Goal: Transaction & Acquisition: Book appointment/travel/reservation

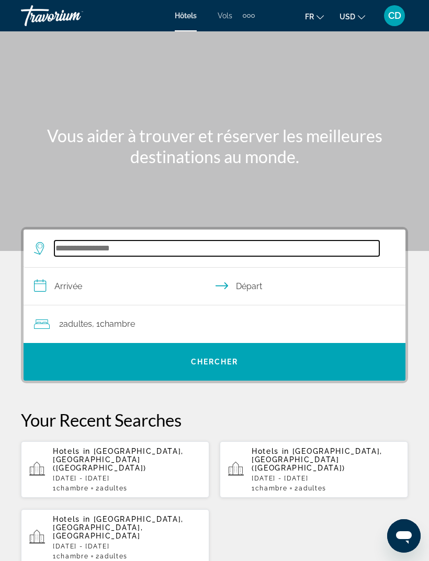
click at [146, 242] on input "Search widget" at bounding box center [216, 249] width 325 height 16
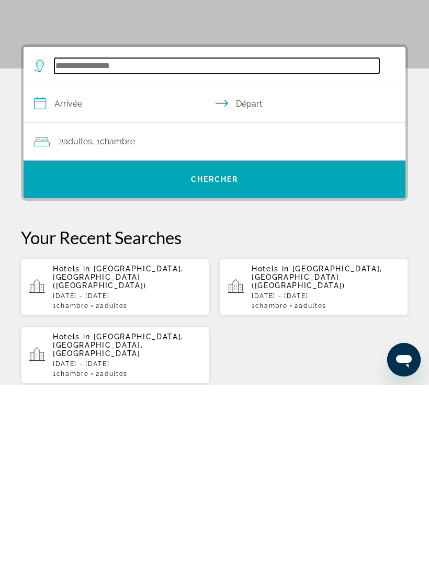
scroll to position [17, 0]
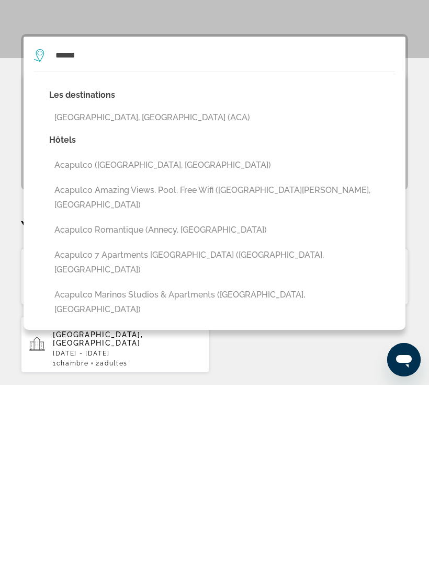
click at [138, 284] on button "[GEOGRAPHIC_DATA], [GEOGRAPHIC_DATA] (ACA)" at bounding box center [222, 294] width 346 height 20
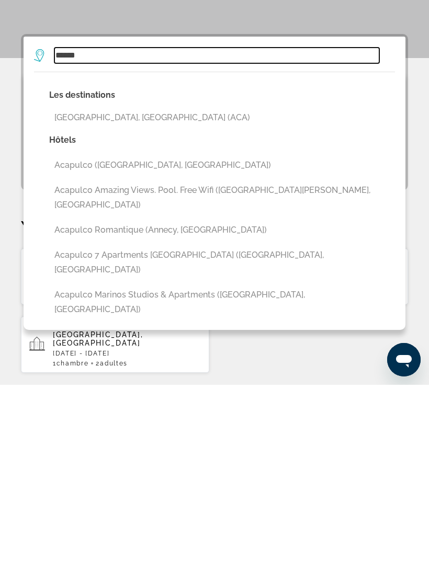
type input "**********"
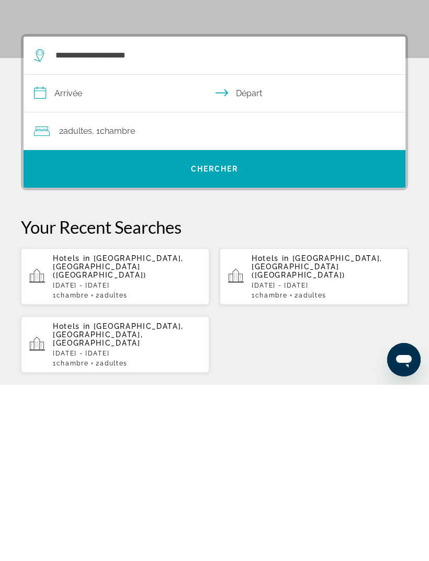
click at [85, 251] on input "**********" at bounding box center [217, 271] width 386 height 40
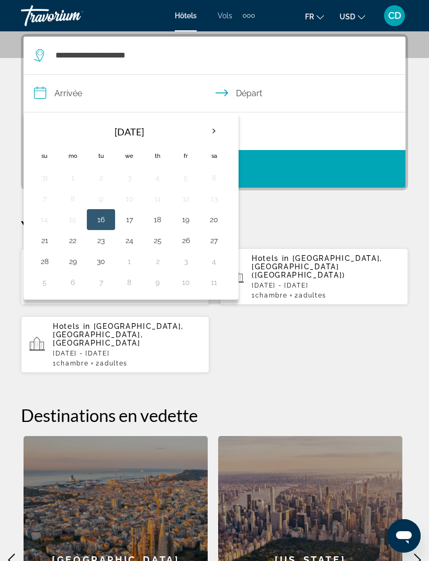
click at [41, 247] on button "21" at bounding box center [44, 240] width 17 height 15
click at [125, 243] on button "24" at bounding box center [129, 240] width 17 height 15
type input "**********"
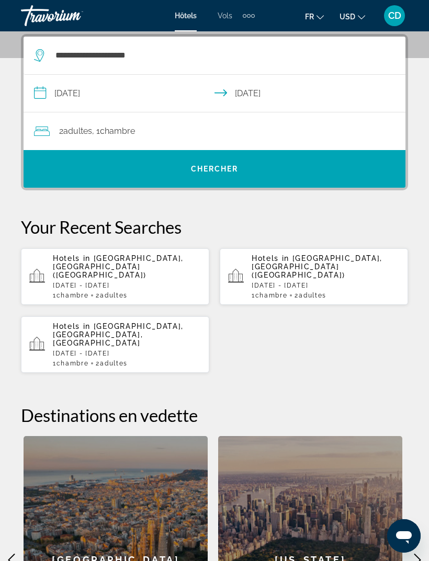
click at [251, 163] on span "Search widget" at bounding box center [215, 168] width 382 height 25
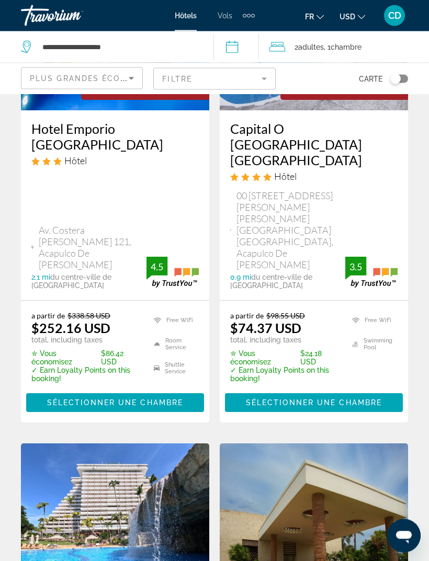
scroll to position [197, 0]
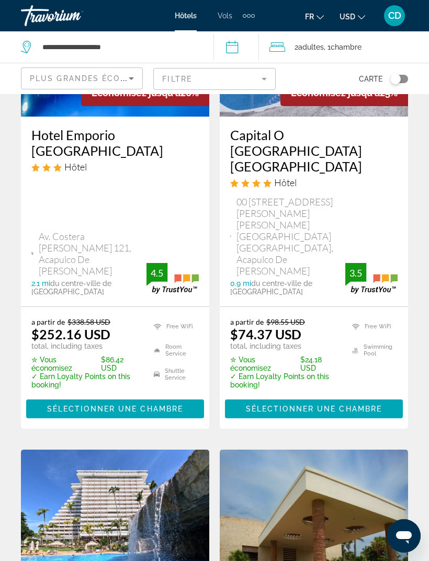
click at [343, 134] on h3 "Capital O [GEOGRAPHIC_DATA] [GEOGRAPHIC_DATA]" at bounding box center [313, 150] width 167 height 47
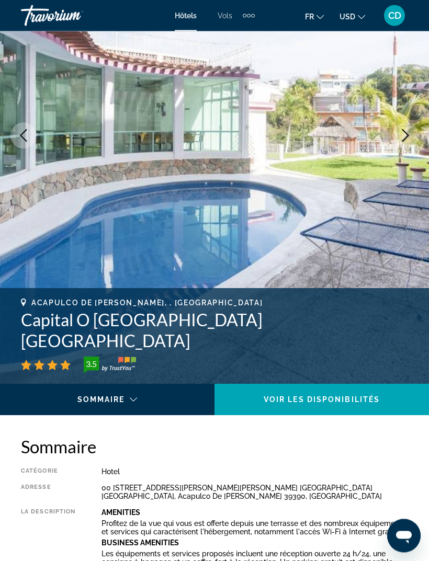
scroll to position [144, 0]
click at [375, 214] on img "Main content" at bounding box center [214, 135] width 429 height 497
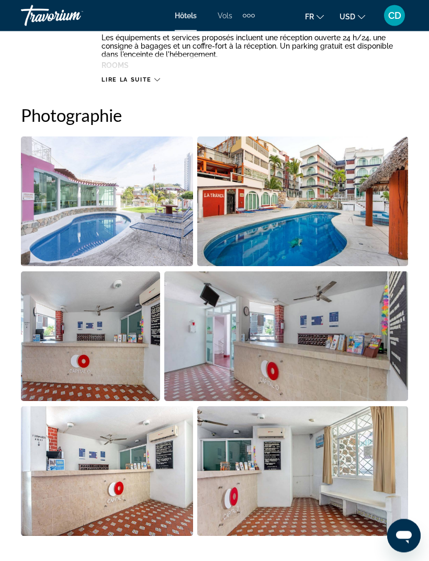
scroll to position [661, 0]
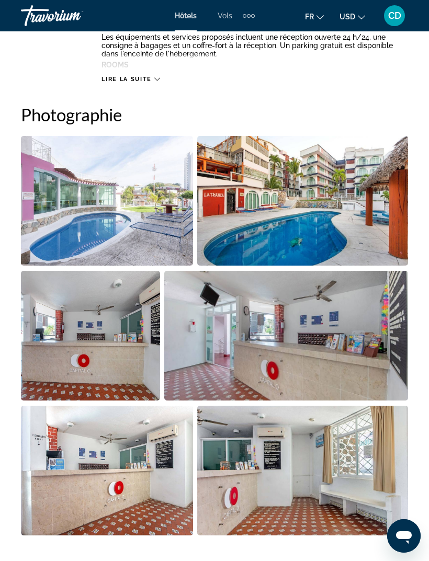
click at [144, 195] on img "Open full-screen image slider" at bounding box center [107, 201] width 172 height 130
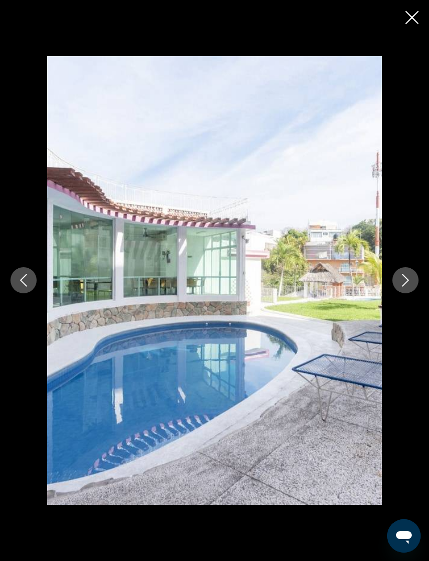
click at [405, 287] on icon "Next image" at bounding box center [405, 280] width 13 height 13
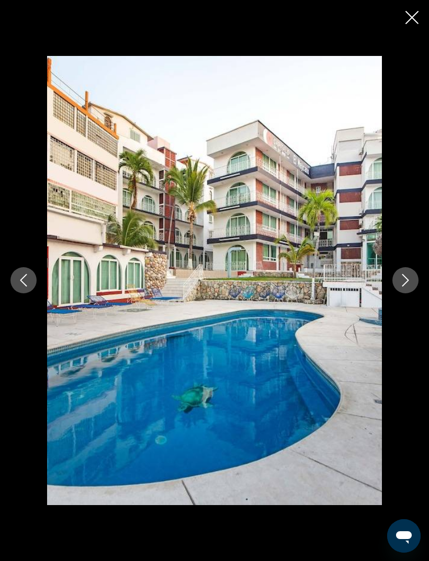
click at [395, 294] on button "Next image" at bounding box center [405, 280] width 26 height 26
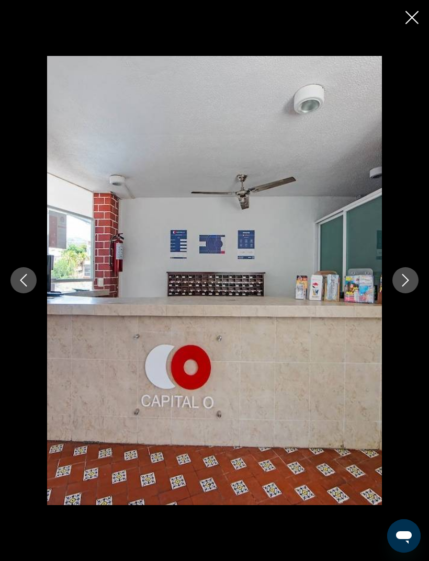
click at [404, 287] on icon "Next image" at bounding box center [405, 280] width 13 height 13
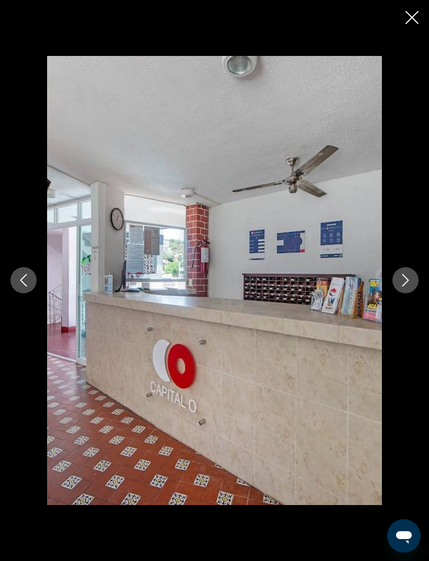
click at [403, 287] on icon "Next image" at bounding box center [405, 280] width 13 height 13
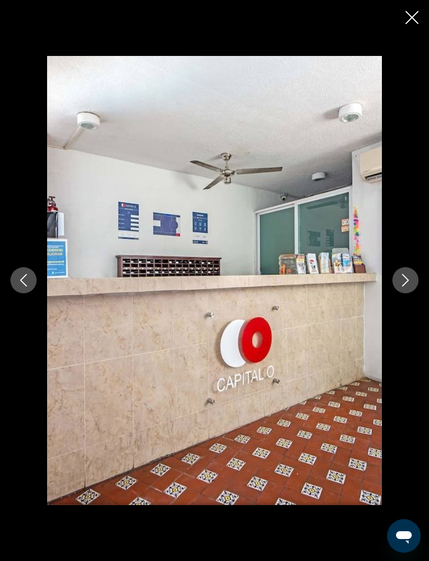
click at [397, 294] on button "Next image" at bounding box center [405, 280] width 26 height 26
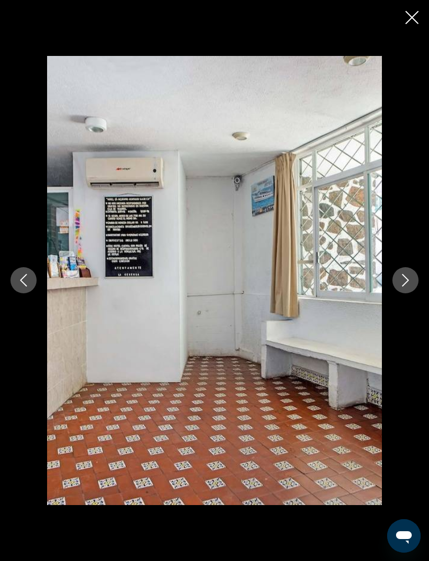
click at [400, 287] on icon "Next image" at bounding box center [405, 280] width 13 height 13
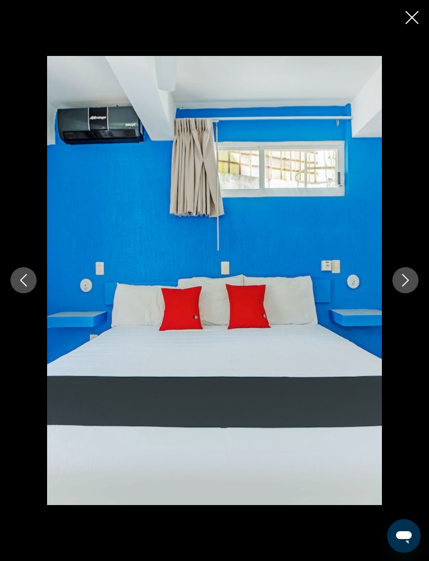
click at [401, 287] on icon "Next image" at bounding box center [405, 280] width 13 height 13
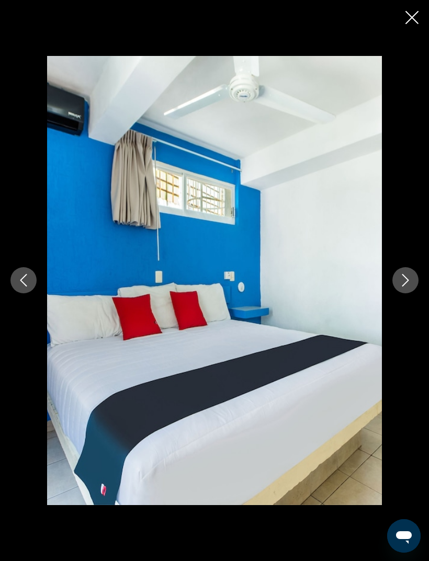
click at [400, 287] on icon "Next image" at bounding box center [405, 280] width 13 height 13
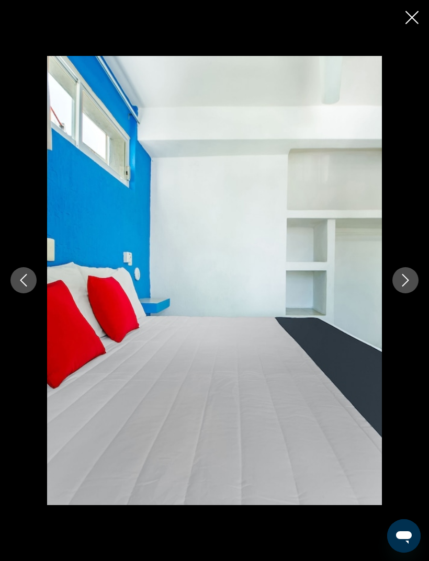
click at [407, 287] on icon "Next image" at bounding box center [405, 281] width 7 height 13
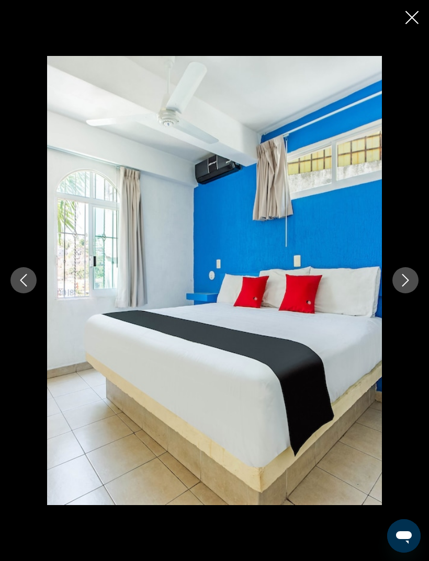
click at [403, 287] on icon "Next image" at bounding box center [405, 280] width 13 height 13
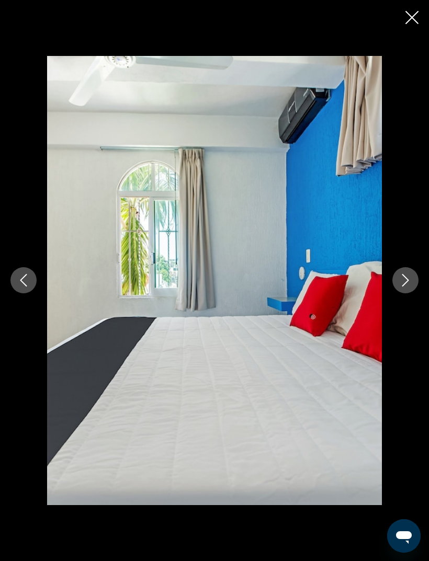
click at [408, 287] on icon "Next image" at bounding box center [405, 280] width 13 height 13
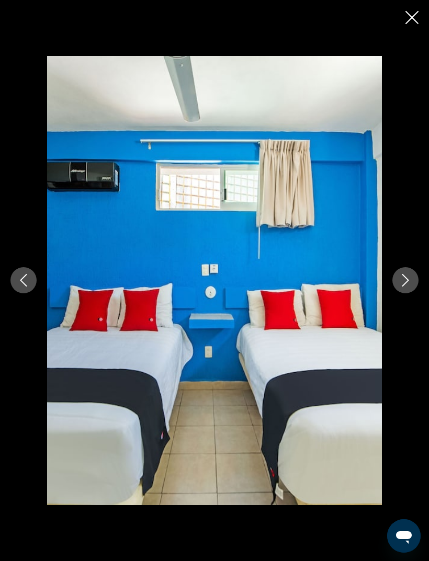
click at [27, 287] on icon "Previous image" at bounding box center [23, 280] width 13 height 13
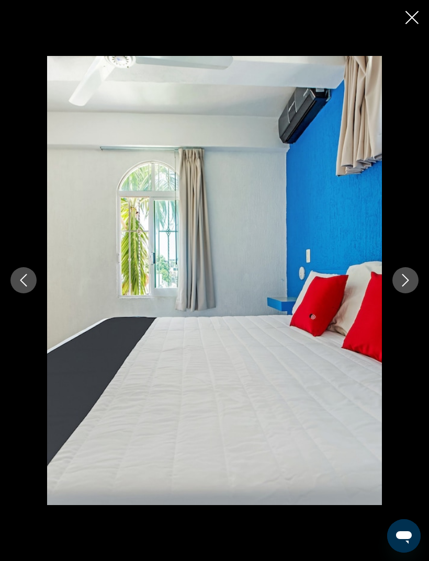
click at [19, 287] on icon "Previous image" at bounding box center [23, 280] width 13 height 13
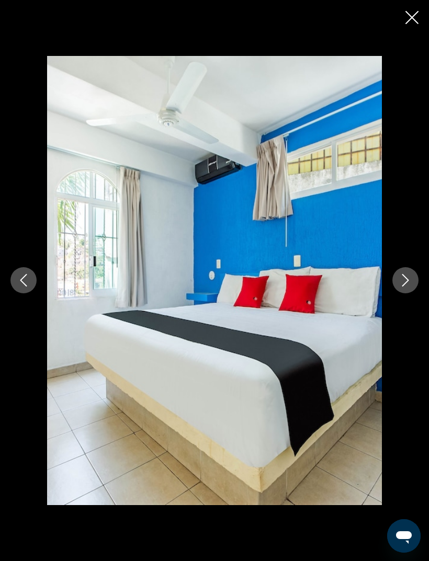
click at [24, 287] on icon "Previous image" at bounding box center [23, 281] width 7 height 13
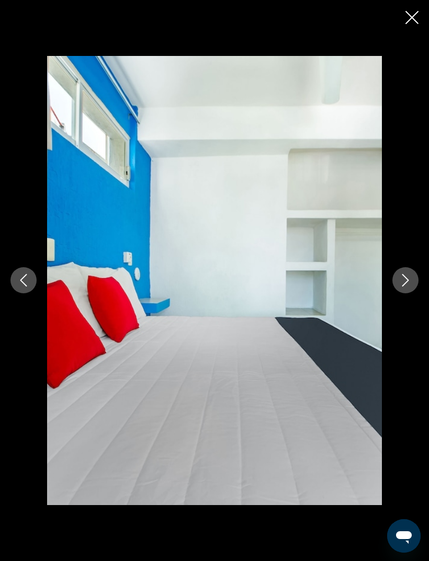
click at [412, 294] on button "Next image" at bounding box center [405, 280] width 26 height 26
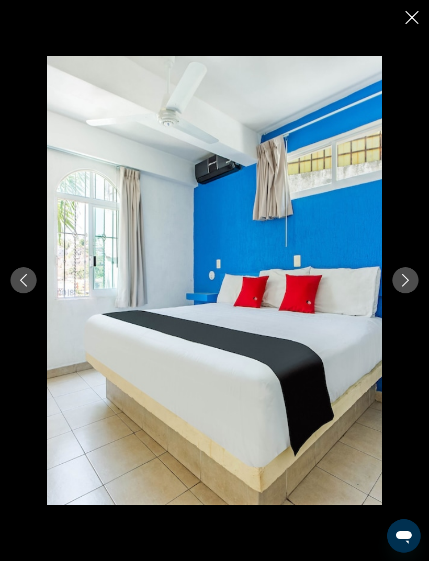
click at [406, 287] on icon "Next image" at bounding box center [405, 280] width 13 height 13
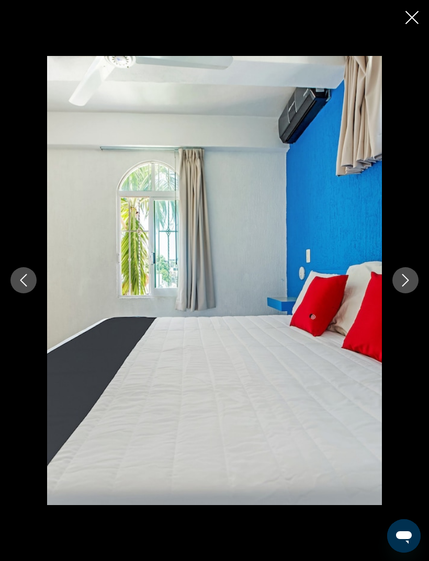
click at [409, 287] on icon "Next image" at bounding box center [405, 280] width 13 height 13
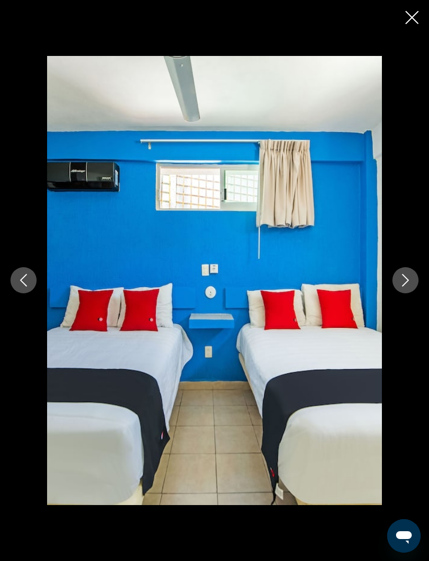
click at [408, 287] on icon "Next image" at bounding box center [405, 280] width 13 height 13
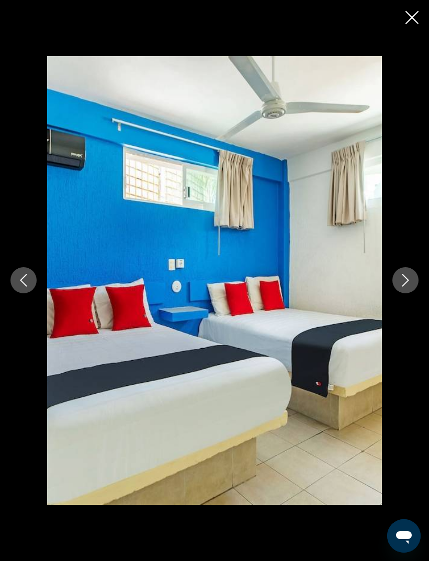
click at [408, 287] on icon "Next image" at bounding box center [405, 281] width 7 height 13
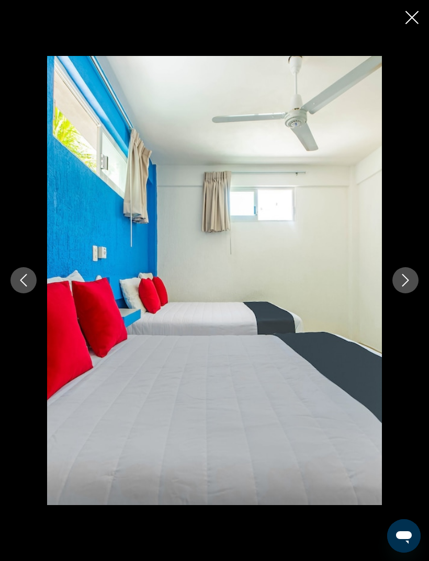
click at [412, 294] on button "Next image" at bounding box center [405, 280] width 26 height 26
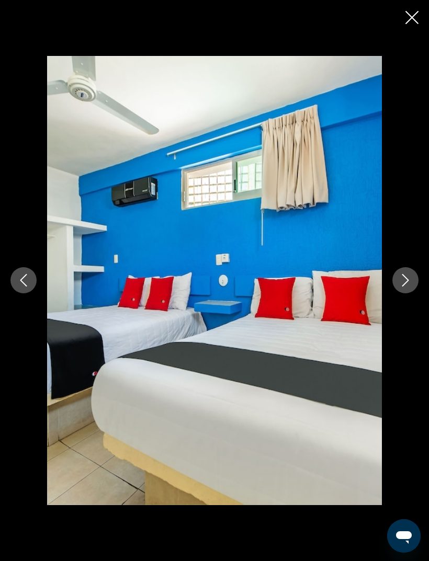
click at [407, 287] on icon "Next image" at bounding box center [405, 280] width 13 height 13
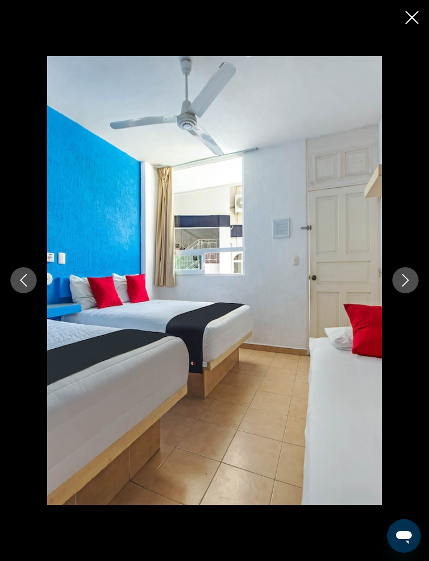
click at [410, 287] on icon "Next image" at bounding box center [405, 280] width 13 height 13
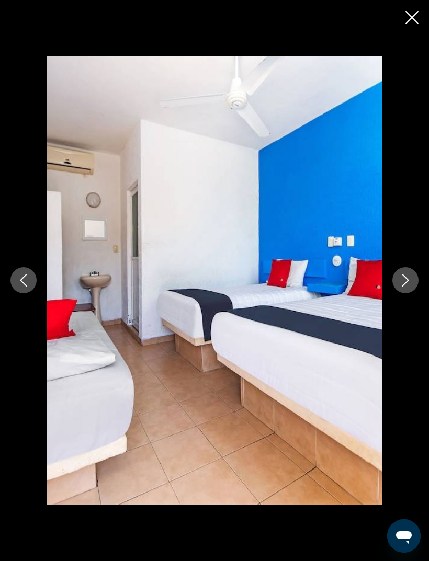
click at [408, 24] on button "Close slideshow" at bounding box center [411, 18] width 13 height 16
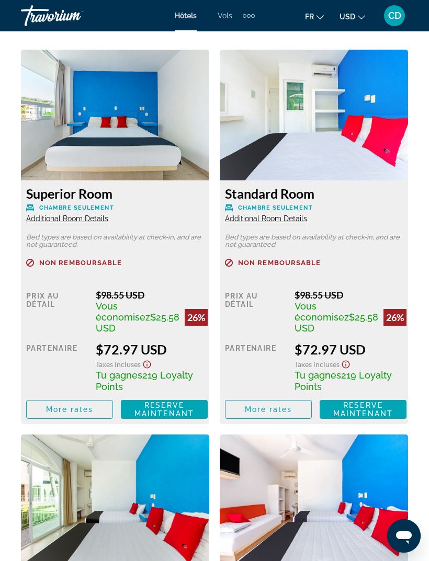
scroll to position [1819, 0]
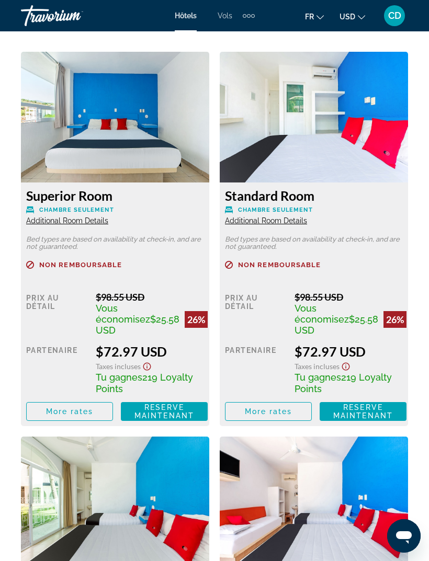
click at [88, 220] on span "Additional Room Details" at bounding box center [67, 221] width 82 height 8
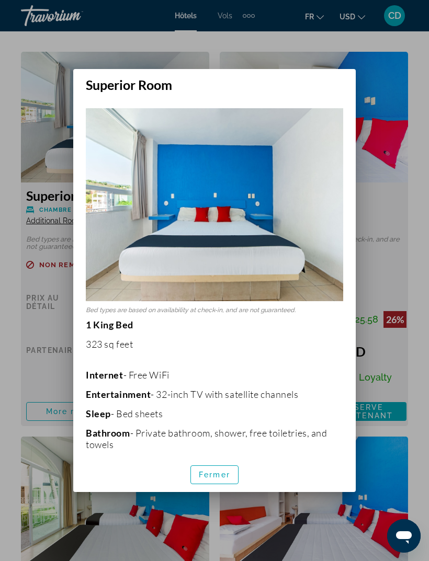
scroll to position [0, 0]
click at [211, 479] on span "Fermer" at bounding box center [214, 475] width 31 height 8
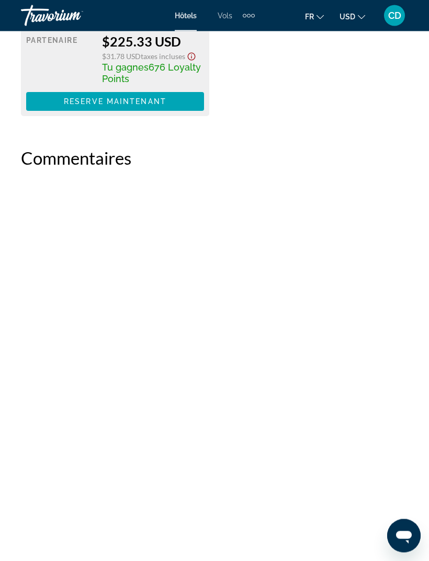
scroll to position [3613, 0]
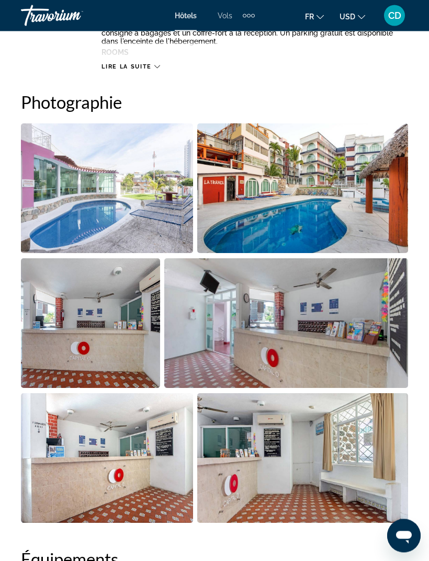
click at [84, 199] on img "Open full-screen image slider" at bounding box center [107, 189] width 172 height 130
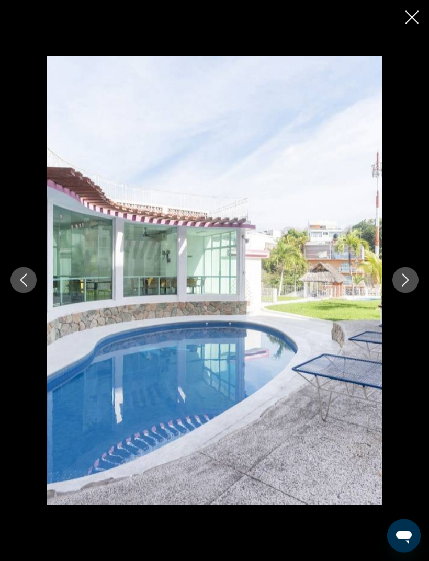
scroll to position [674, 0]
click at [401, 294] on button "Next image" at bounding box center [405, 280] width 26 height 26
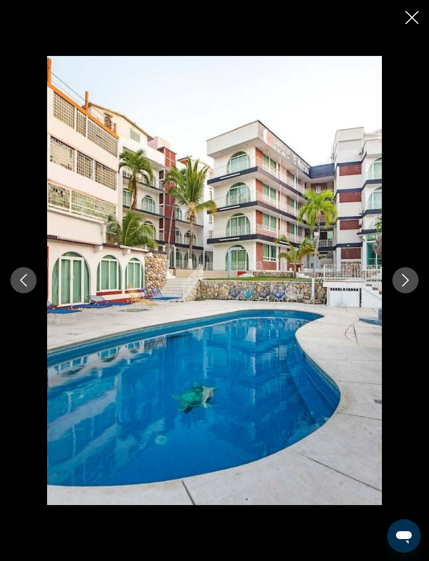
click at [401, 287] on icon "Next image" at bounding box center [405, 280] width 13 height 13
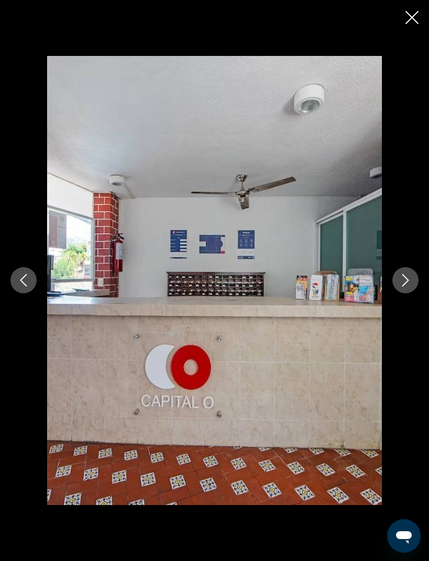
click at [398, 294] on button "Next image" at bounding box center [405, 280] width 26 height 26
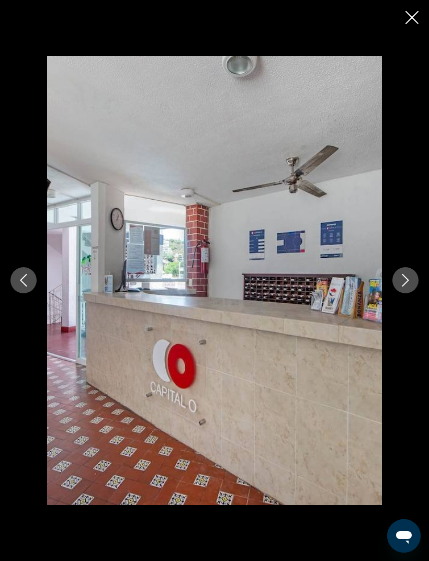
click at [402, 287] on icon "Next image" at bounding box center [405, 280] width 13 height 13
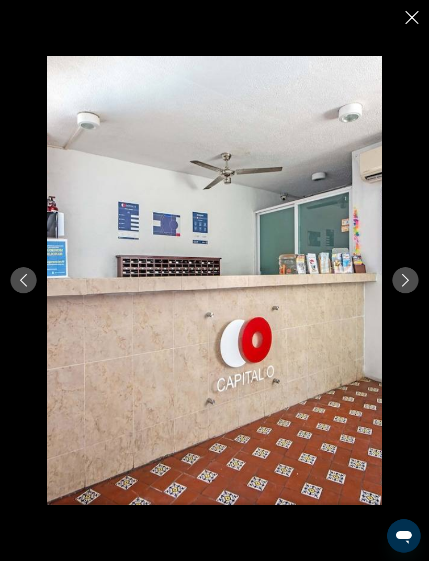
click at [397, 294] on button "Next image" at bounding box center [405, 280] width 26 height 26
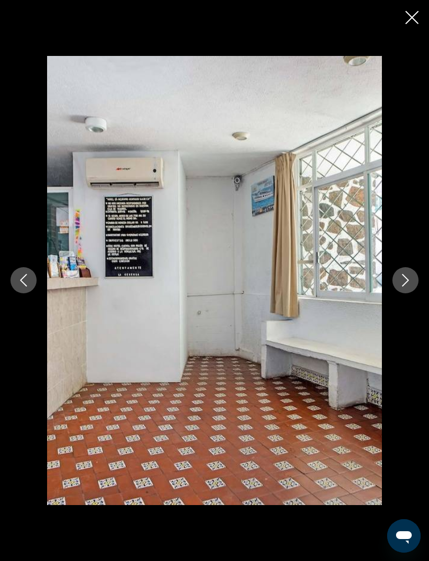
click at [399, 294] on button "Next image" at bounding box center [405, 280] width 26 height 26
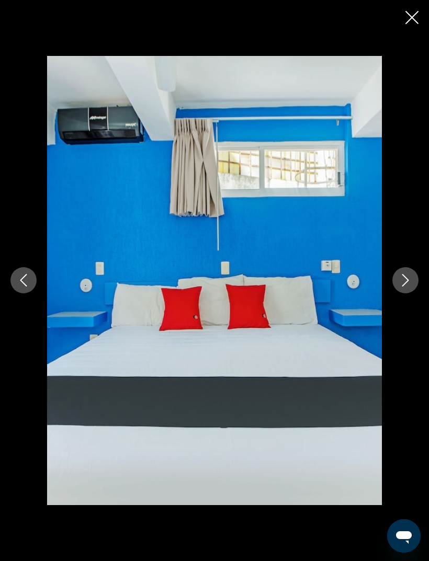
click at [402, 294] on button "Next image" at bounding box center [405, 280] width 26 height 26
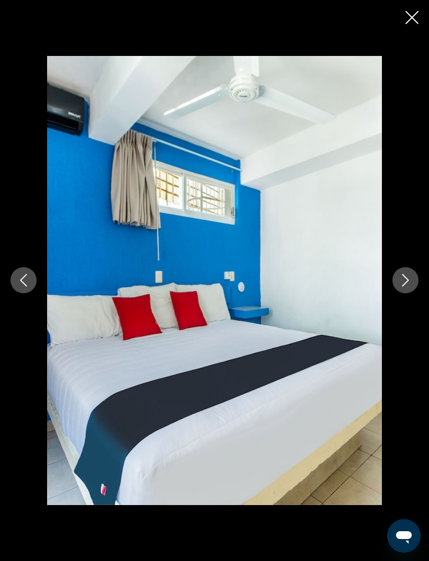
click at [399, 294] on button "Next image" at bounding box center [405, 280] width 26 height 26
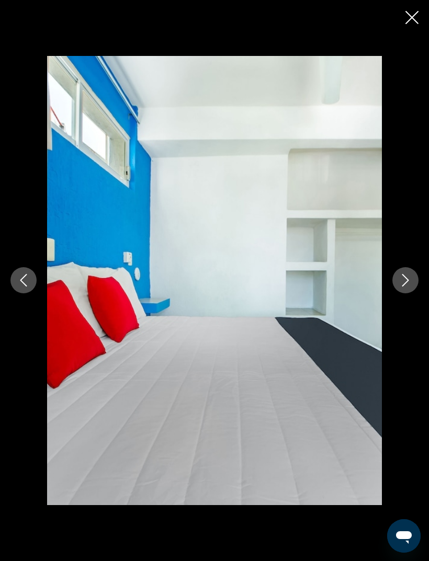
click at [390, 306] on div "prev next" at bounding box center [214, 280] width 429 height 449
click at [399, 287] on icon "Next image" at bounding box center [405, 280] width 13 height 13
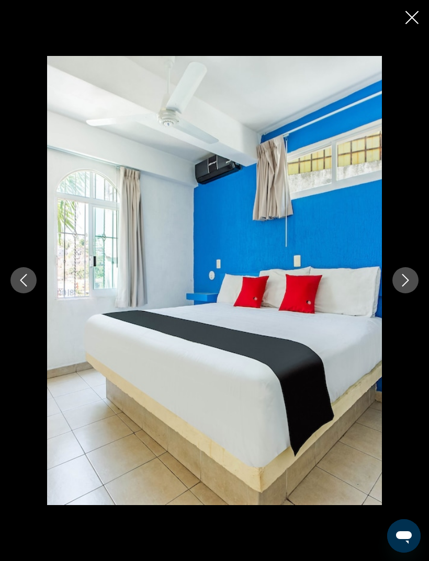
click at [404, 287] on icon "Next image" at bounding box center [405, 280] width 13 height 13
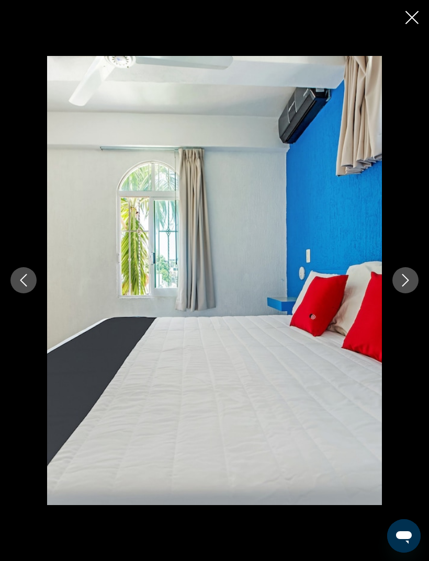
click at [404, 287] on icon "Next image" at bounding box center [405, 281] width 7 height 13
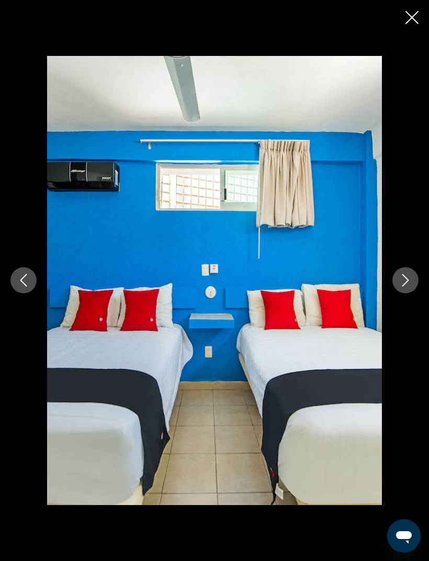
click at [399, 294] on button "Next image" at bounding box center [405, 280] width 26 height 26
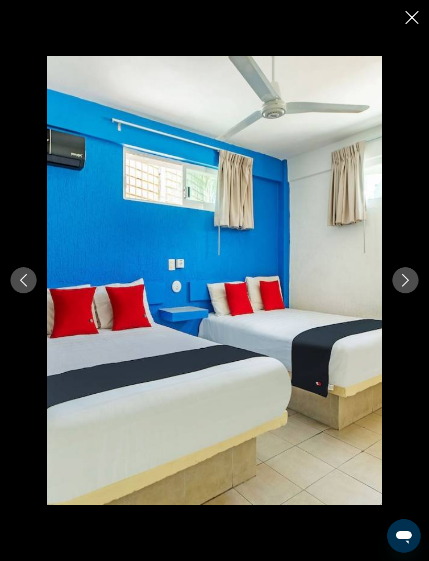
click at [399, 294] on button "Next image" at bounding box center [405, 280] width 26 height 26
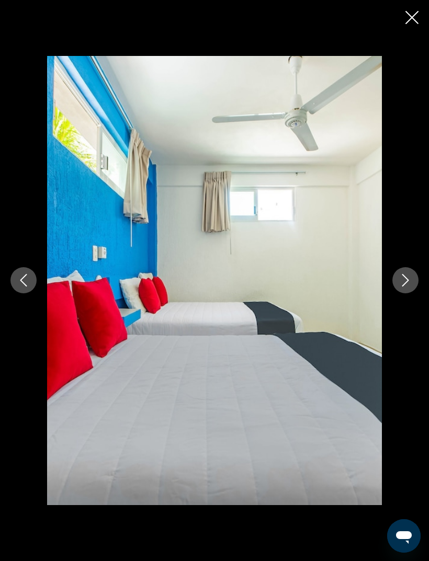
click at [417, 294] on button "Next image" at bounding box center [405, 280] width 26 height 26
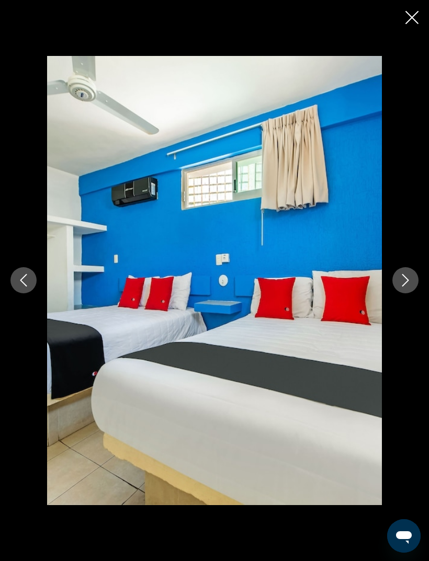
click at [405, 287] on icon "Next image" at bounding box center [405, 281] width 7 height 13
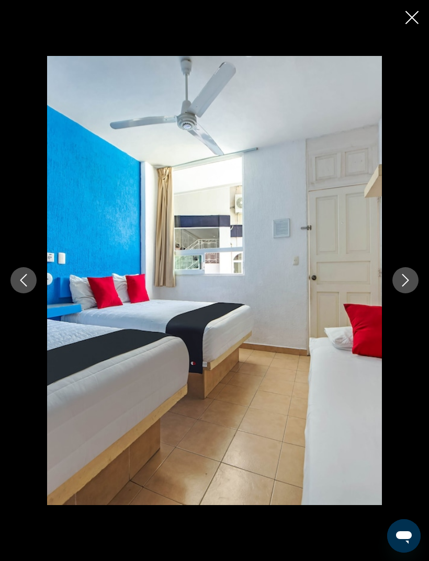
click at [398, 294] on button "Next image" at bounding box center [405, 280] width 26 height 26
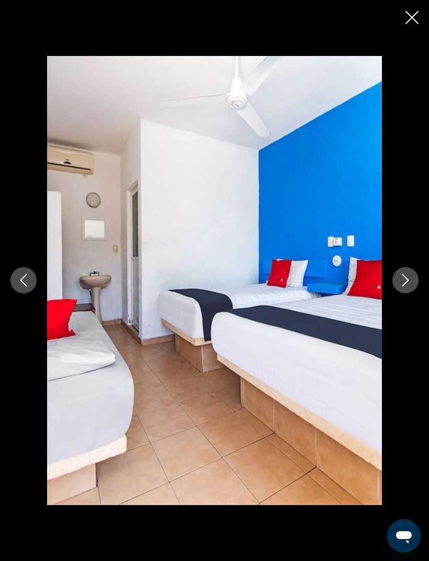
click at [391, 309] on div "prev next" at bounding box center [214, 280] width 429 height 449
click at [395, 294] on button "Next image" at bounding box center [405, 280] width 26 height 26
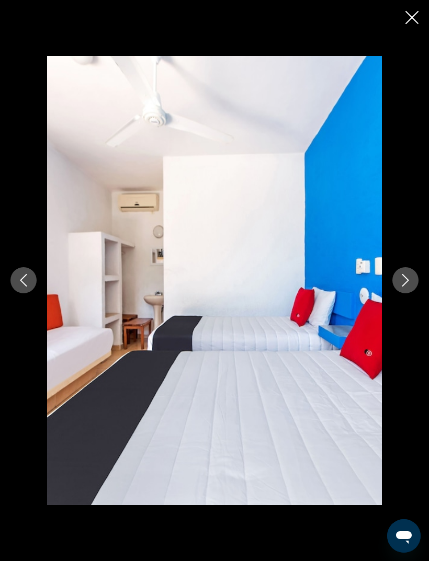
click at [393, 294] on button "Next image" at bounding box center [405, 280] width 26 height 26
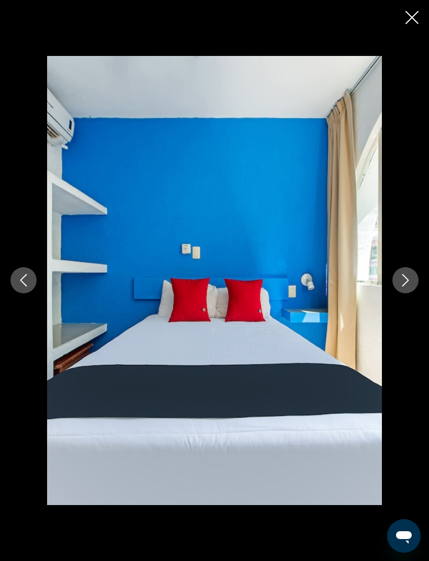
click at [398, 294] on button "Next image" at bounding box center [405, 280] width 26 height 26
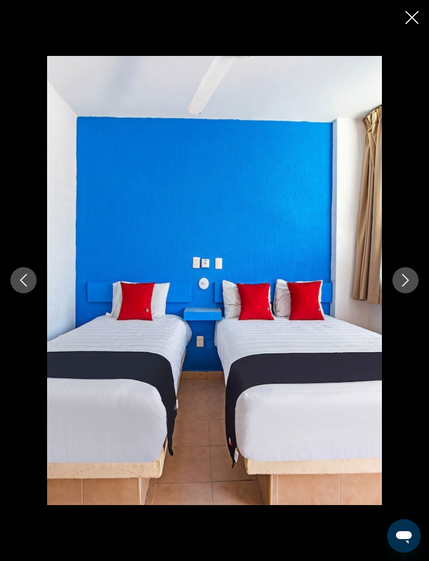
click at [402, 287] on icon "Next image" at bounding box center [405, 281] width 7 height 13
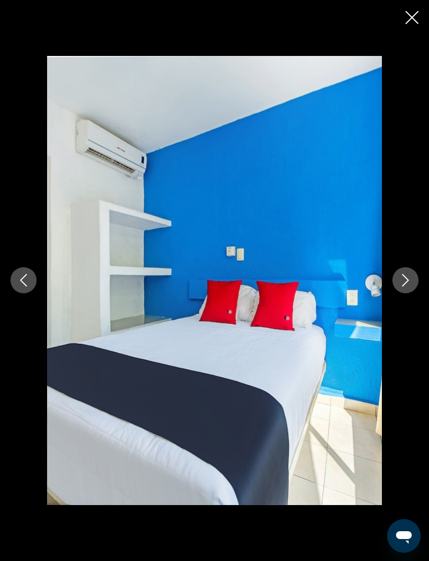
click at [405, 287] on icon "Next image" at bounding box center [405, 280] width 13 height 13
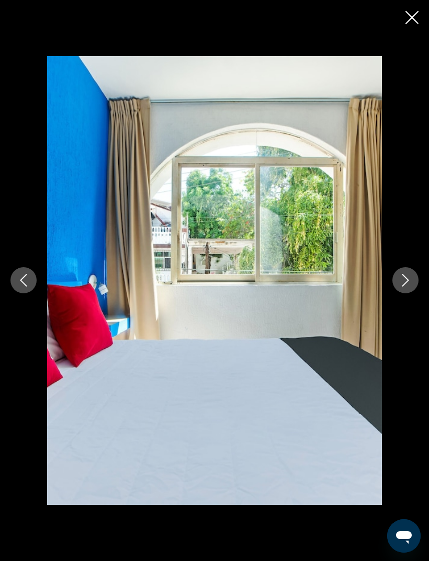
click at [402, 287] on icon "Next image" at bounding box center [405, 280] width 13 height 13
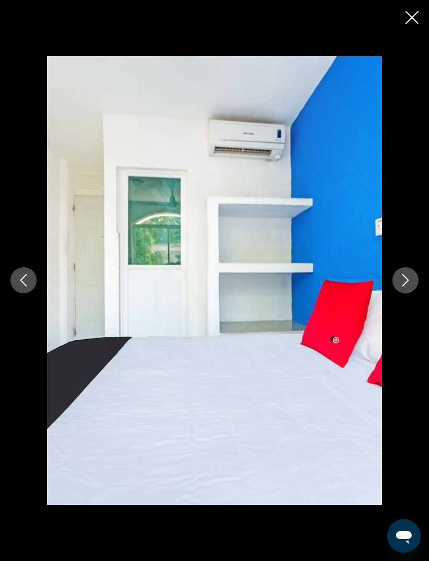
click at [404, 287] on icon "Next image" at bounding box center [405, 280] width 13 height 13
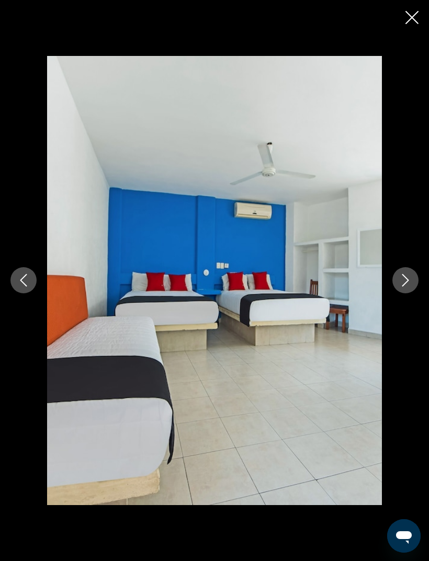
click at [403, 287] on icon "Next image" at bounding box center [405, 280] width 13 height 13
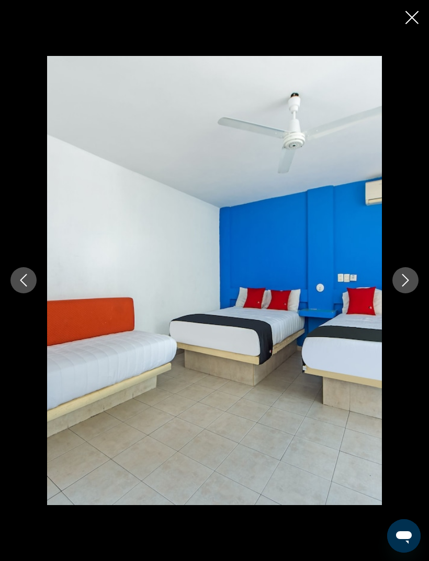
click at [399, 294] on button "Next image" at bounding box center [405, 280] width 26 height 26
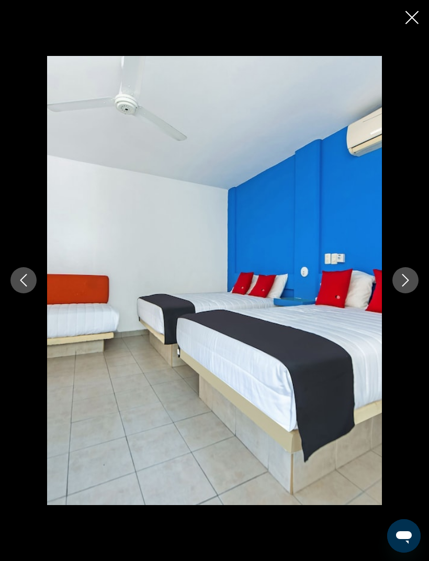
click at [403, 287] on icon "Next image" at bounding box center [405, 280] width 13 height 13
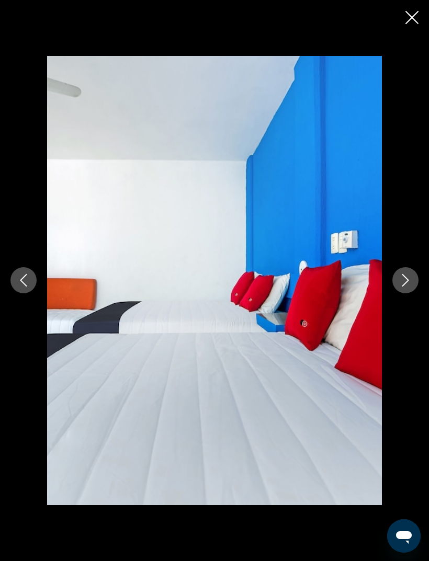
click at [407, 287] on icon "Next image" at bounding box center [405, 280] width 13 height 13
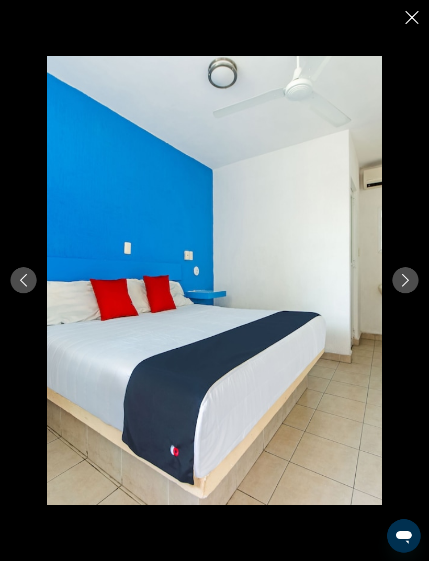
click at [410, 287] on icon "Next image" at bounding box center [405, 280] width 13 height 13
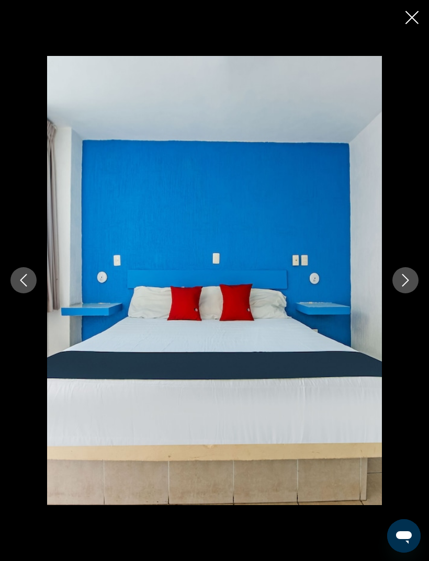
click at [403, 287] on icon "Next image" at bounding box center [405, 280] width 13 height 13
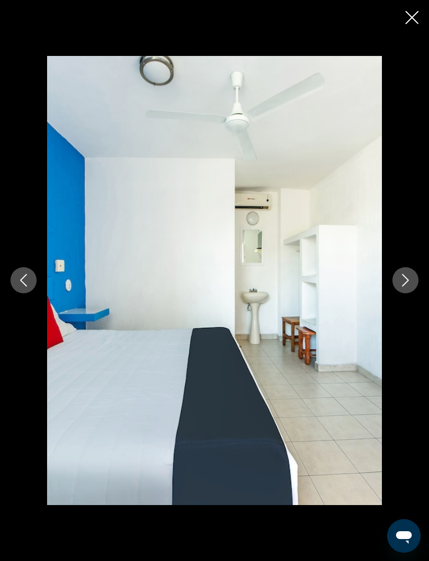
click at [399, 294] on button "Next image" at bounding box center [405, 280] width 26 height 26
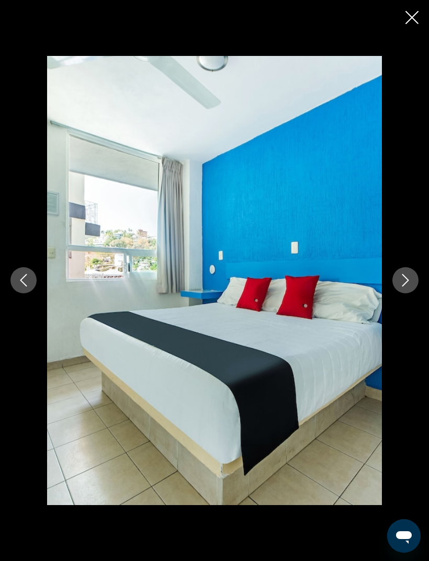
click at [408, 294] on button "Next image" at bounding box center [405, 280] width 26 height 26
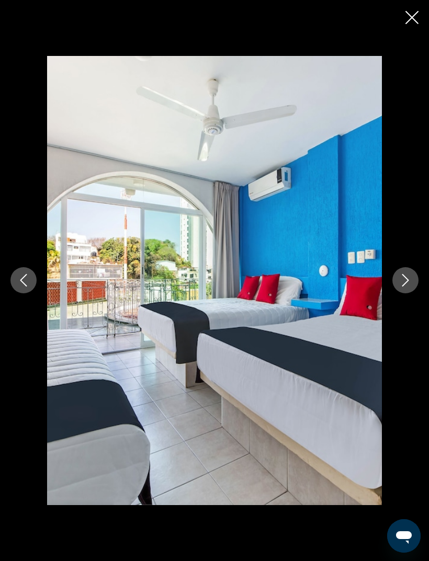
click at [408, 294] on button "Next image" at bounding box center [405, 280] width 26 height 26
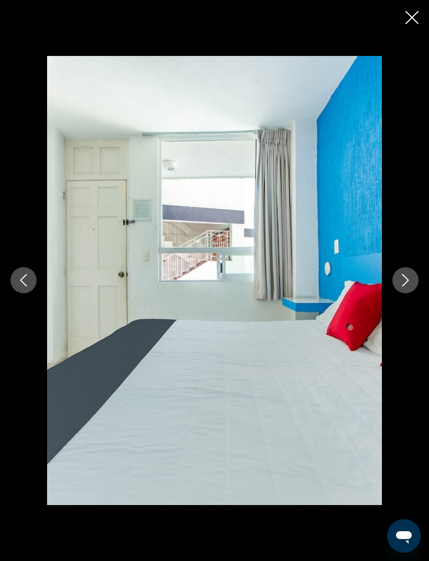
click at [410, 294] on button "Next image" at bounding box center [405, 280] width 26 height 26
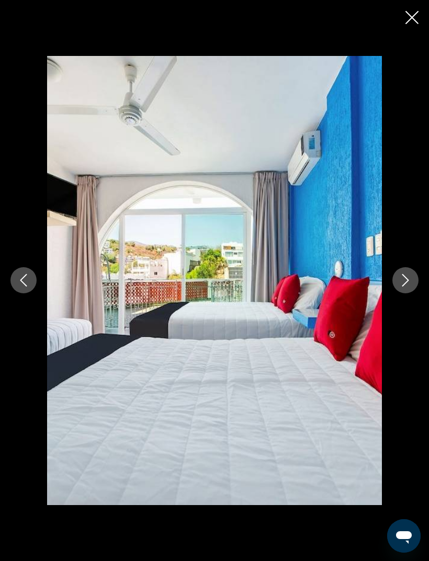
click at [409, 294] on button "Next image" at bounding box center [405, 280] width 26 height 26
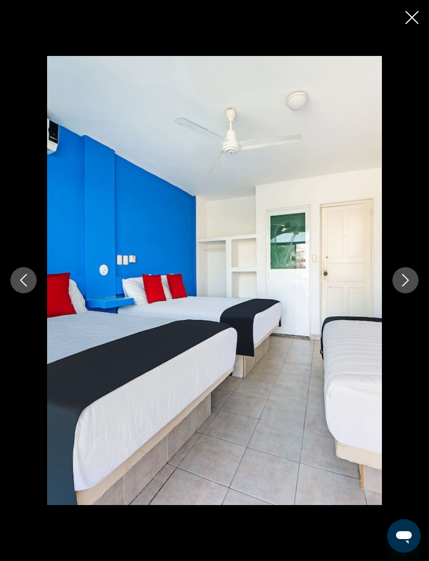
click at [408, 294] on button "Next image" at bounding box center [405, 280] width 26 height 26
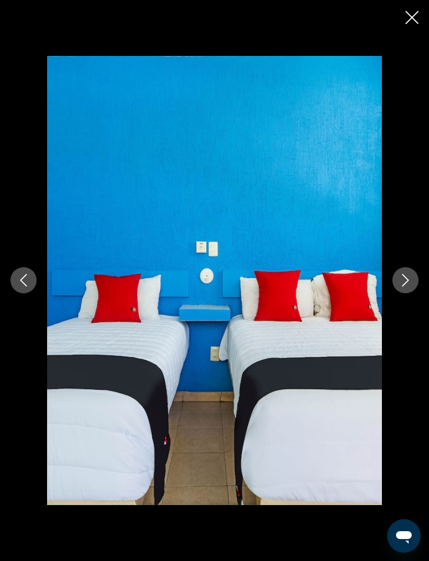
click at [409, 294] on button "Next image" at bounding box center [405, 280] width 26 height 26
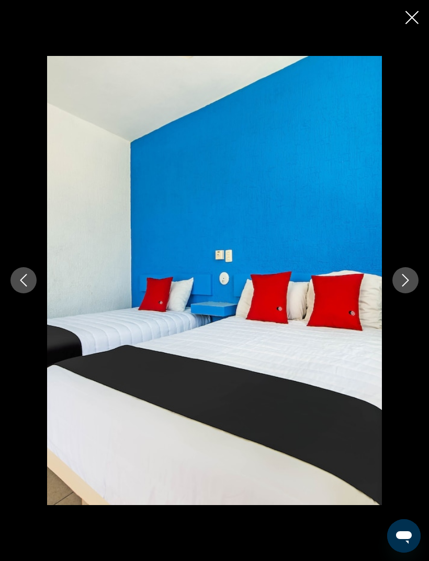
click at [398, 294] on button "Next image" at bounding box center [405, 280] width 26 height 26
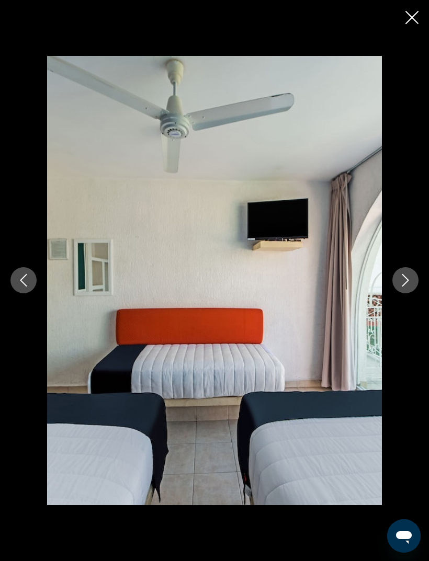
click at [404, 294] on button "Next image" at bounding box center [405, 280] width 26 height 26
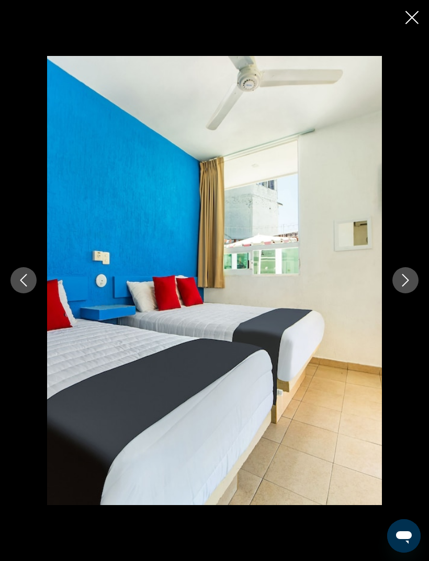
click at [401, 287] on icon "Next image" at bounding box center [405, 280] width 13 height 13
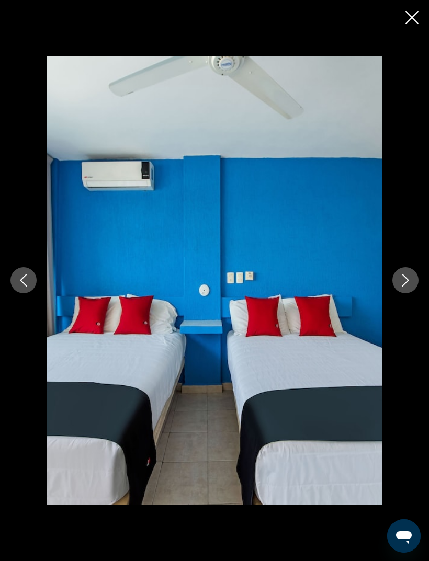
click at [401, 287] on icon "Next image" at bounding box center [405, 280] width 13 height 13
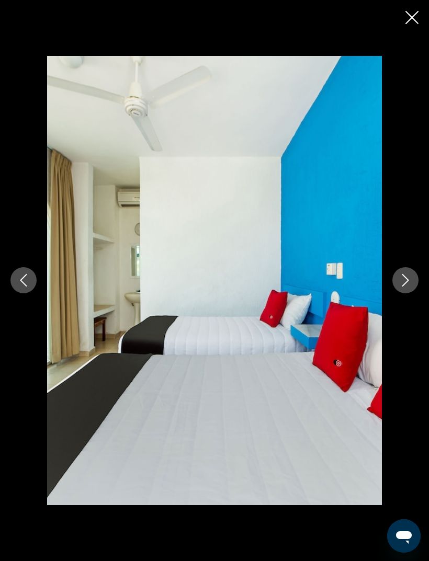
click at [405, 287] on icon "Next image" at bounding box center [405, 280] width 13 height 13
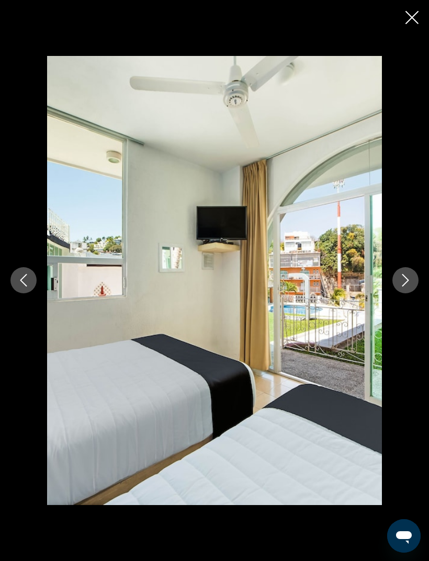
click at [408, 287] on icon "Next image" at bounding box center [405, 280] width 13 height 13
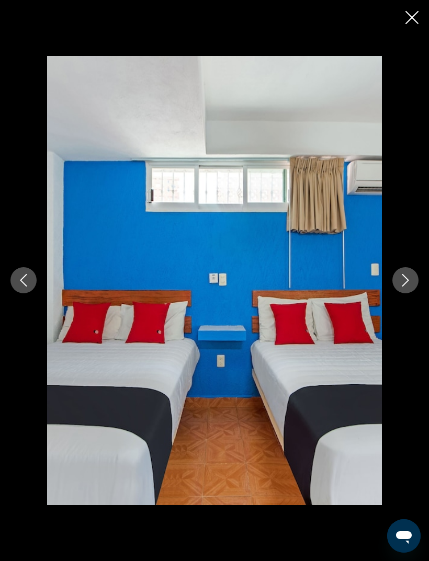
click at [405, 287] on icon "Next image" at bounding box center [405, 280] width 13 height 13
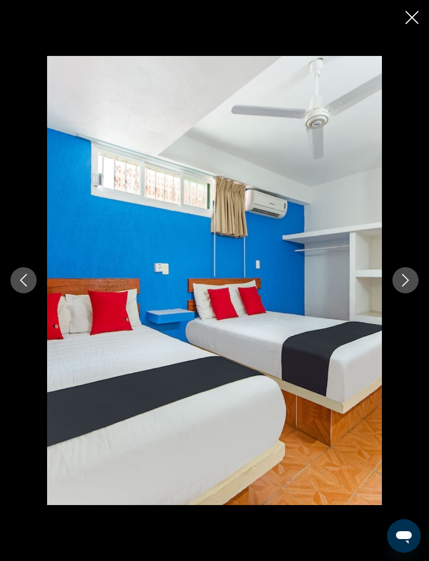
click at [410, 287] on icon "Next image" at bounding box center [405, 280] width 13 height 13
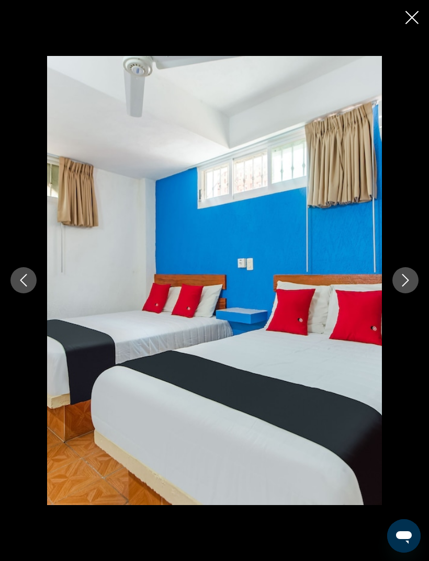
click at [404, 287] on icon "Next image" at bounding box center [405, 280] width 13 height 13
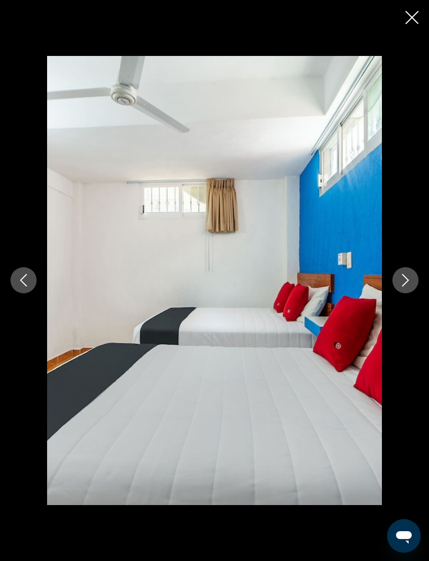
click at [405, 287] on icon "Next image" at bounding box center [405, 281] width 7 height 13
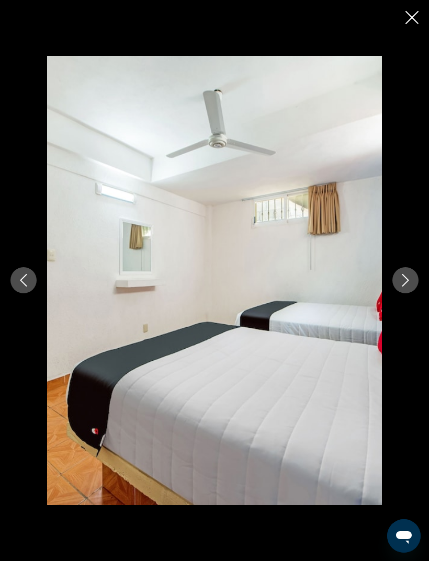
click at [408, 294] on button "Next image" at bounding box center [405, 280] width 26 height 26
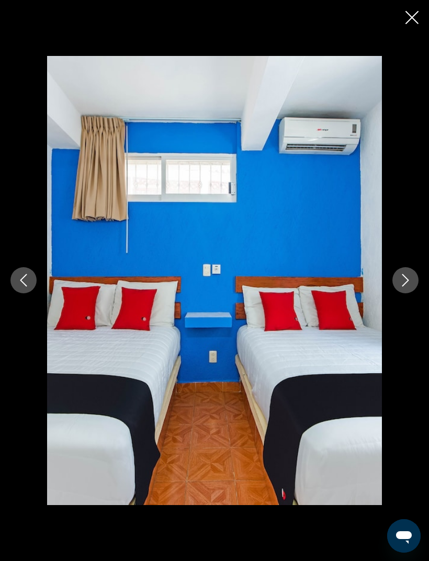
click at [405, 294] on button "Next image" at bounding box center [405, 280] width 26 height 26
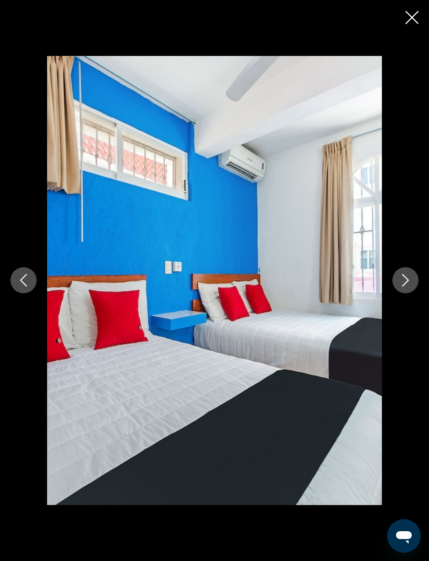
click at [408, 294] on button "Next image" at bounding box center [405, 280] width 26 height 26
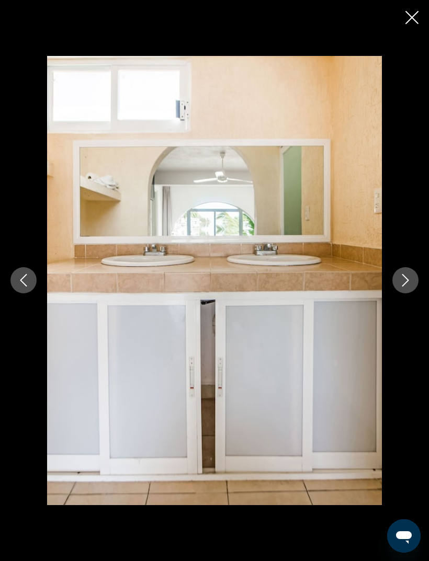
click at [406, 294] on button "Next image" at bounding box center [405, 280] width 26 height 26
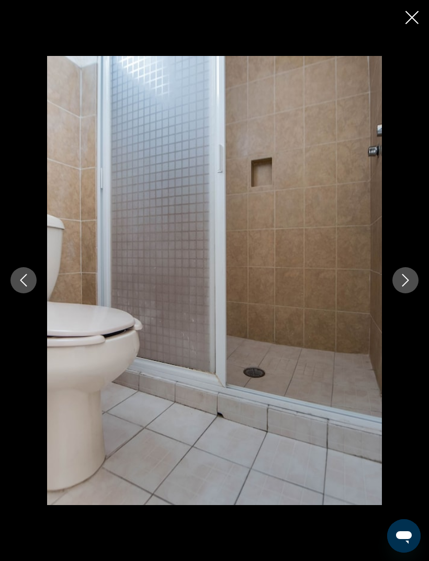
click at [410, 294] on button "Next image" at bounding box center [405, 280] width 26 height 26
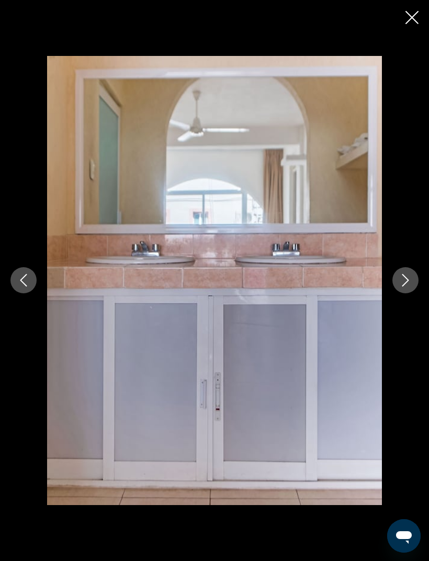
click at [407, 287] on icon "Next image" at bounding box center [405, 280] width 13 height 13
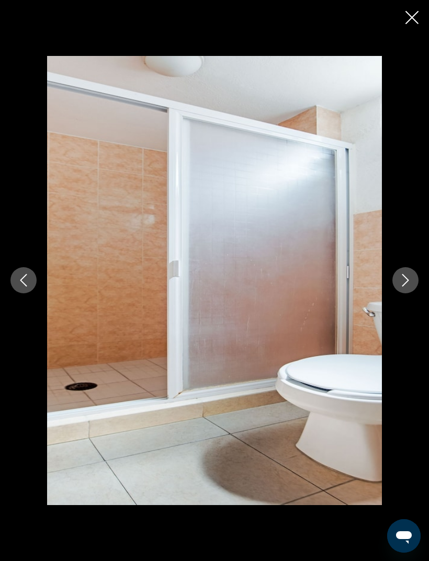
click at [402, 294] on button "Next image" at bounding box center [405, 280] width 26 height 26
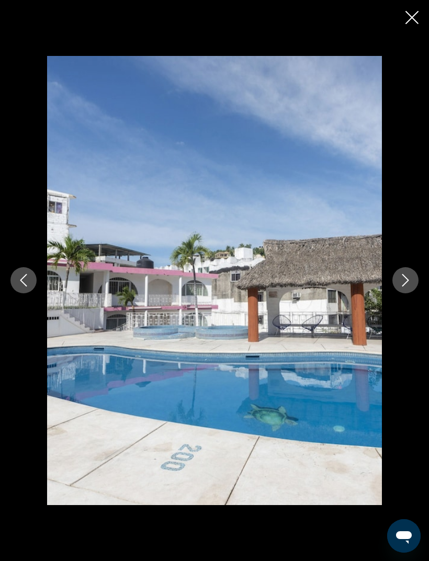
click at [403, 294] on button "Next image" at bounding box center [405, 280] width 26 height 26
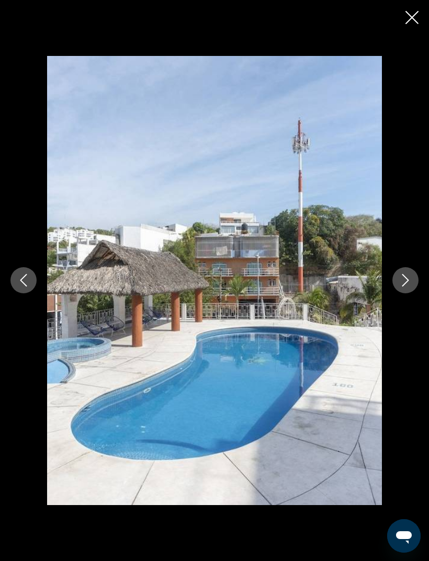
click at [404, 294] on button "Next image" at bounding box center [405, 280] width 26 height 26
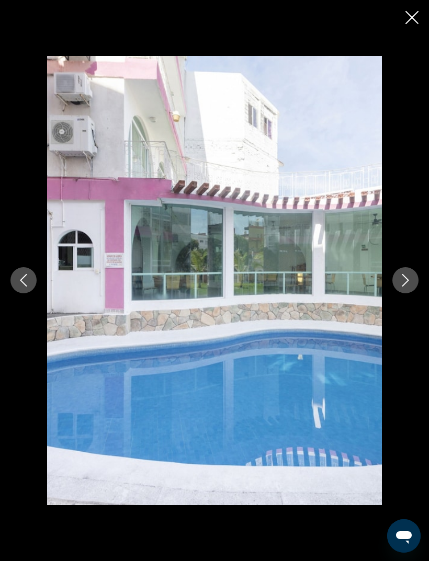
click at [405, 287] on icon "Next image" at bounding box center [405, 280] width 13 height 13
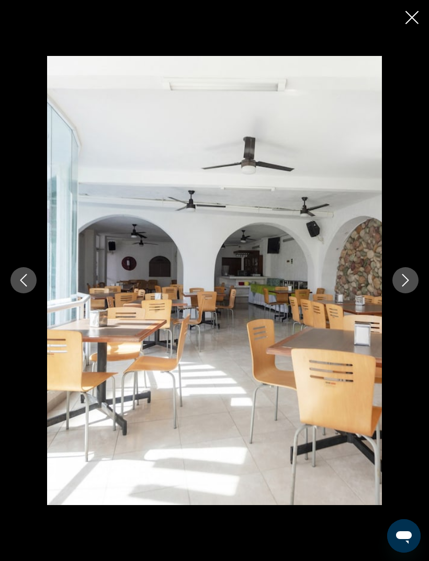
click at [404, 287] on icon "Next image" at bounding box center [405, 280] width 13 height 13
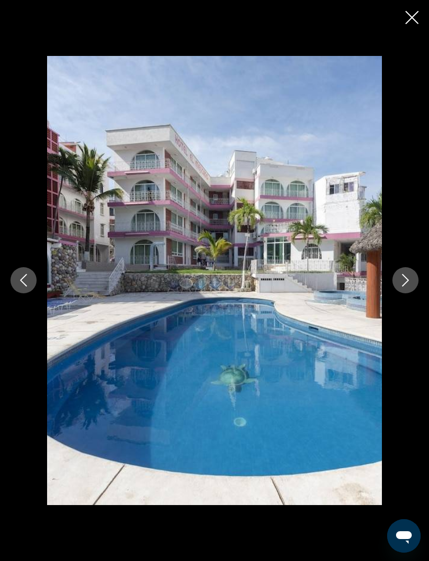
click at [400, 287] on icon "Next image" at bounding box center [405, 280] width 13 height 13
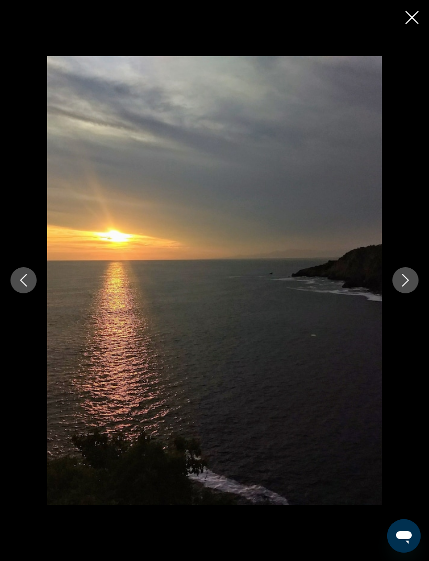
click at [401, 287] on icon "Next image" at bounding box center [405, 280] width 13 height 13
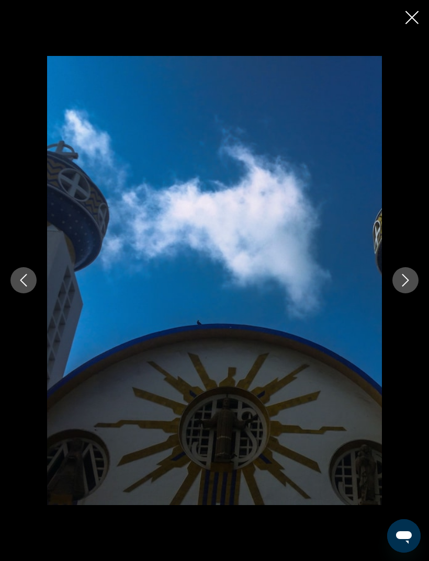
click at [399, 287] on icon "Next image" at bounding box center [405, 280] width 13 height 13
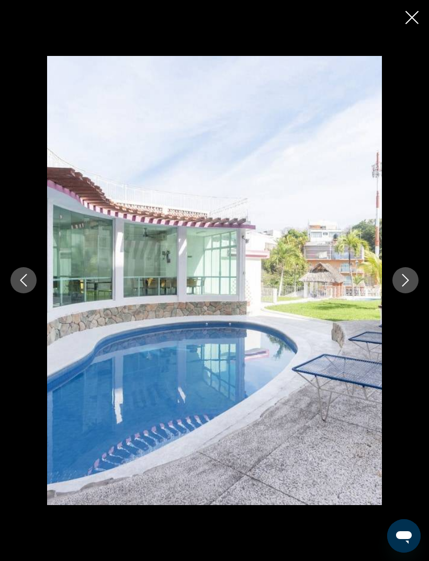
click at [400, 287] on icon "Next image" at bounding box center [405, 280] width 13 height 13
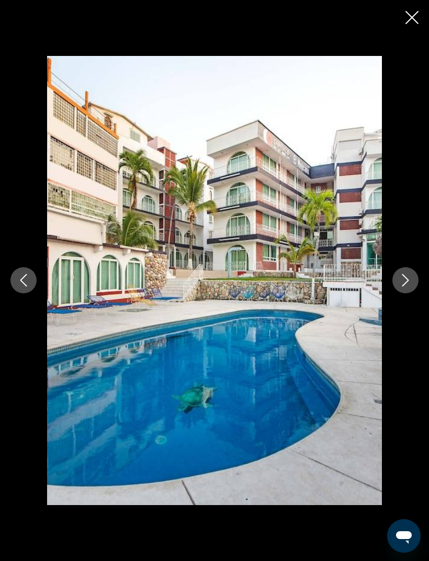
click at [399, 287] on icon "Next image" at bounding box center [405, 280] width 13 height 13
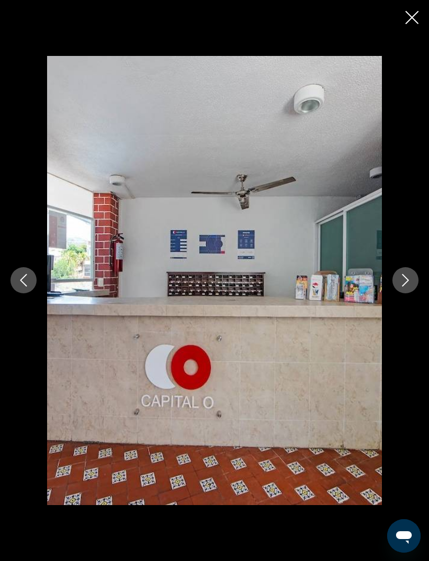
click at [398, 294] on button "Next image" at bounding box center [405, 280] width 26 height 26
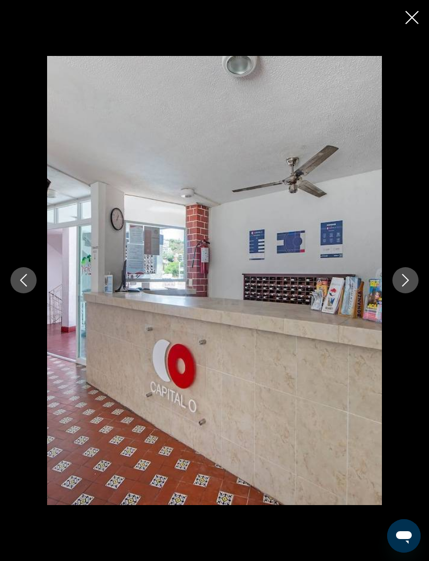
click at [396, 308] on div "prev next" at bounding box center [214, 280] width 429 height 449
click at [396, 294] on button "Next image" at bounding box center [405, 280] width 26 height 26
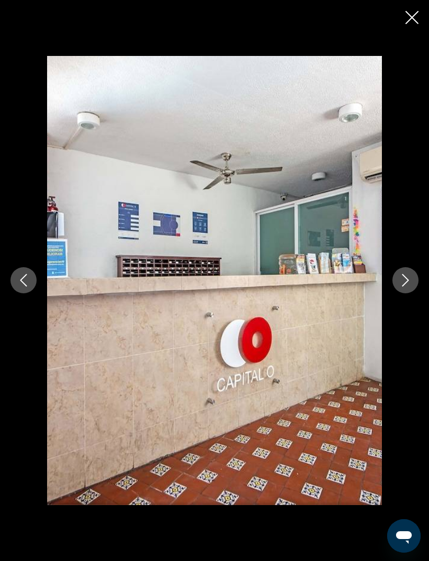
click at [402, 287] on icon "Next image" at bounding box center [405, 280] width 13 height 13
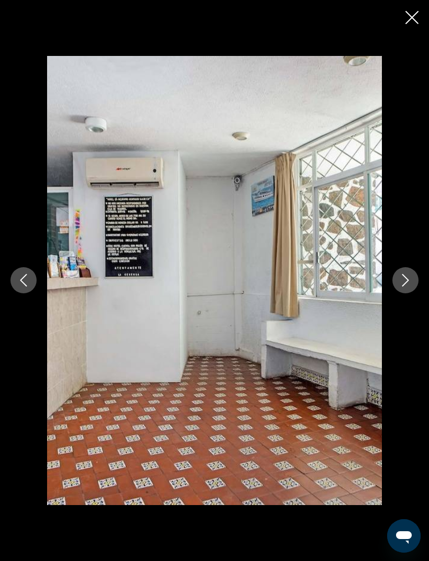
click at [414, 17] on icon "Close slideshow" at bounding box center [411, 17] width 13 height 13
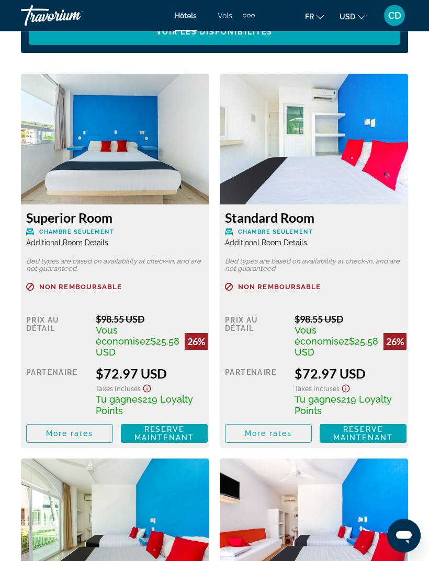
scroll to position [1797, 0]
click at [179, 435] on span "Reserve maintenant" at bounding box center [164, 433] width 60 height 17
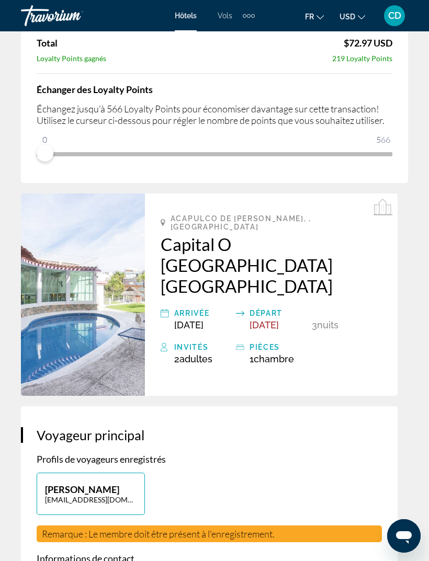
scroll to position [300, 0]
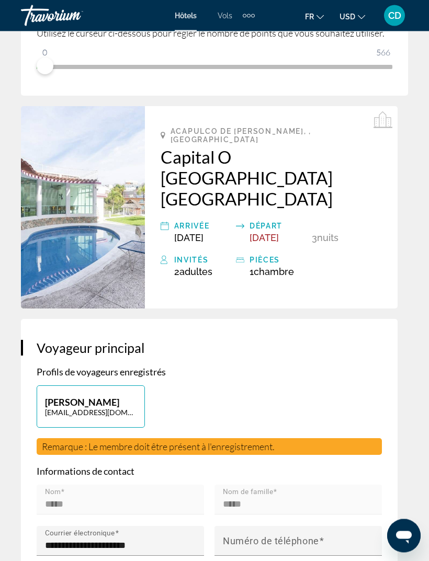
click at [279, 233] on span "[DATE]" at bounding box center [264, 238] width 29 height 11
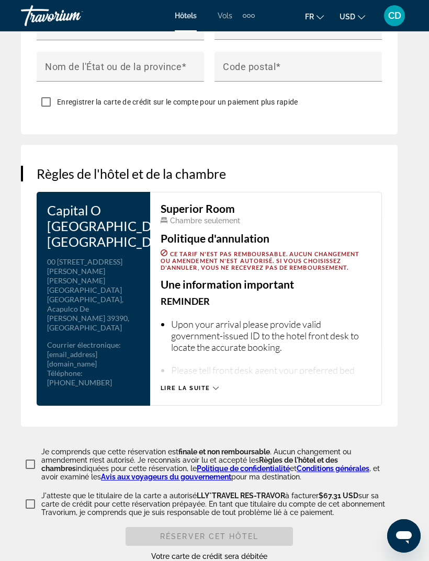
scroll to position [1724, 0]
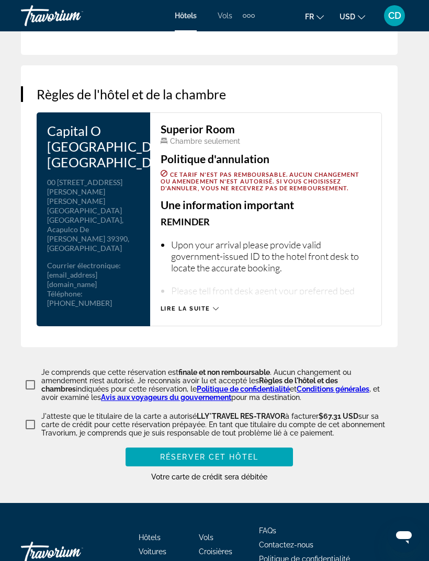
click at [257, 453] on span "Réserver cet hôtel" at bounding box center [209, 457] width 98 height 8
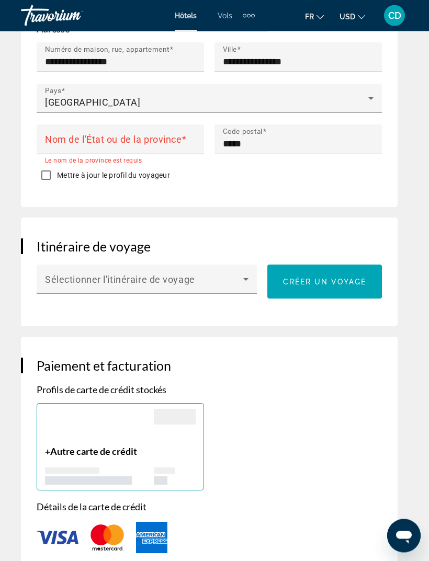
scroll to position [823, 0]
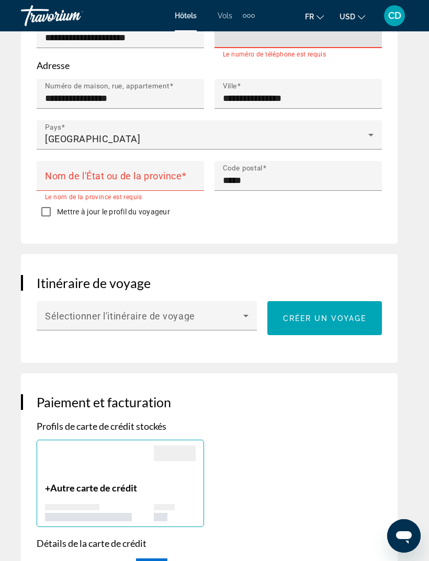
click at [143, 171] on mat-label "Nom de l'État ou de la province" at bounding box center [113, 176] width 137 height 11
click at [143, 174] on input "Nom de l'État ou de la province" at bounding box center [123, 180] width 157 height 13
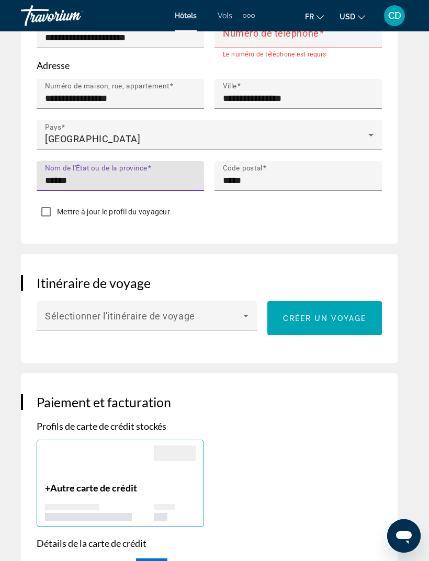
type input "******"
click at [265, 200] on div "**********" at bounding box center [209, 27] width 377 height 433
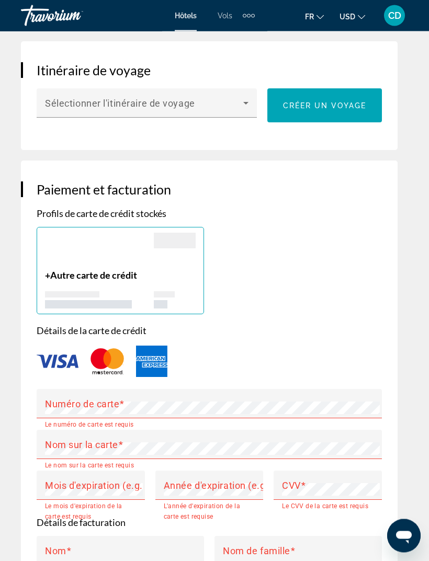
scroll to position [1036, 0]
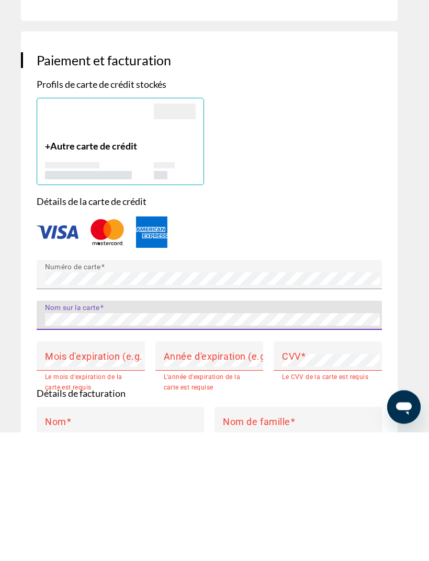
click at [120, 480] on mat-label "Mois d'expiration (e.g. "05")" at bounding box center [105, 485] width 121 height 11
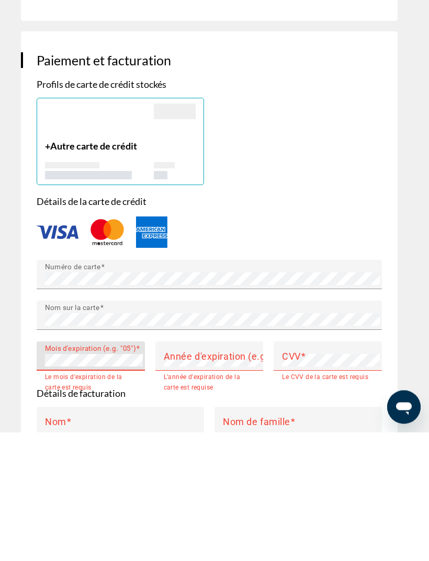
scroll to position [1165, 0]
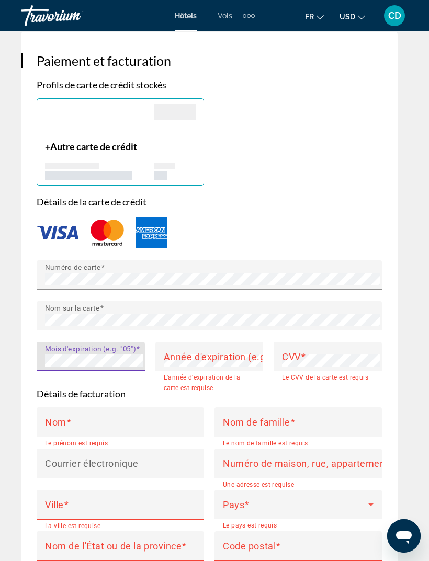
click at [249, 351] on mat-label "Année d'expiration (e.g. "2030")" at bounding box center [234, 356] width 140 height 11
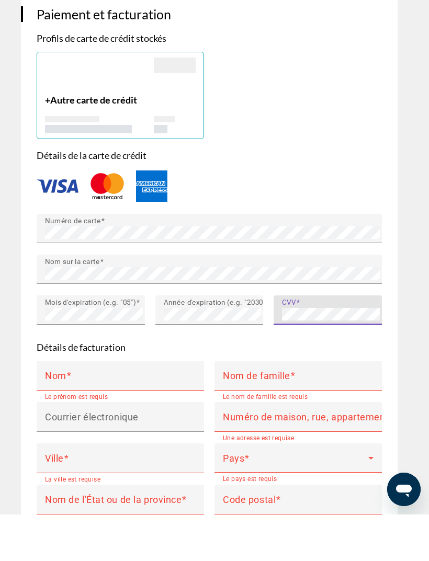
click at [154, 421] on input "Nom" at bounding box center [123, 427] width 157 height 13
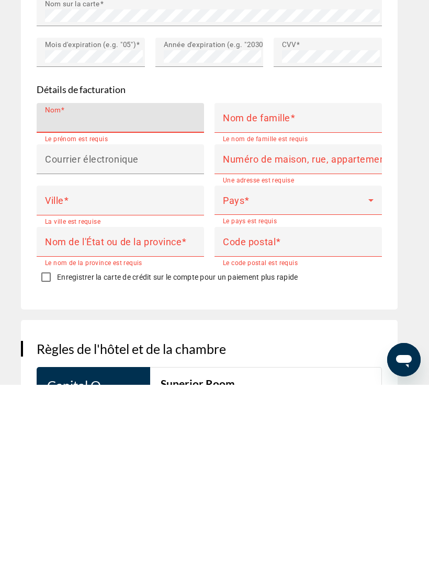
scroll to position [1303, 0]
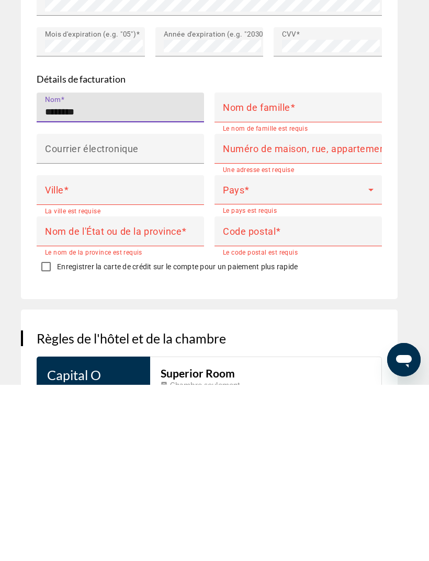
click at [309, 282] on input "Nom de famille" at bounding box center [301, 288] width 157 height 13
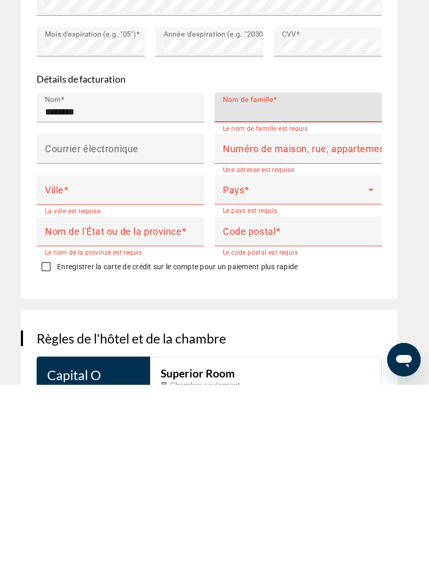
click at [70, 282] on input "********" at bounding box center [123, 288] width 157 height 13
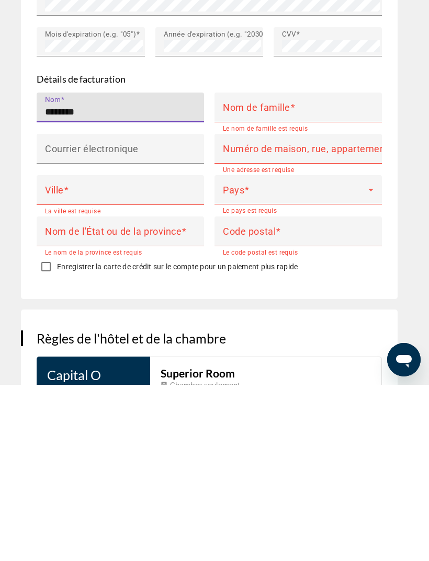
click at [73, 282] on input "********" at bounding box center [123, 288] width 157 height 13
type input "*"
type input "******"
click at [290, 278] on mat-label "Nom de famille" at bounding box center [256, 283] width 67 height 11
click at [290, 282] on input "Nom de famille" at bounding box center [301, 288] width 157 height 13
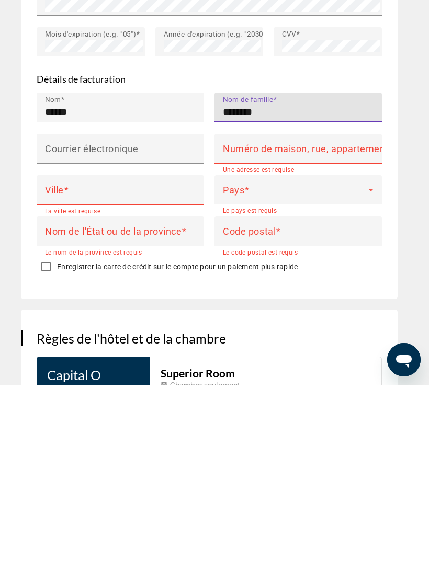
type input "********"
click at [150, 323] on input "Courrier électronique" at bounding box center [123, 329] width 157 height 13
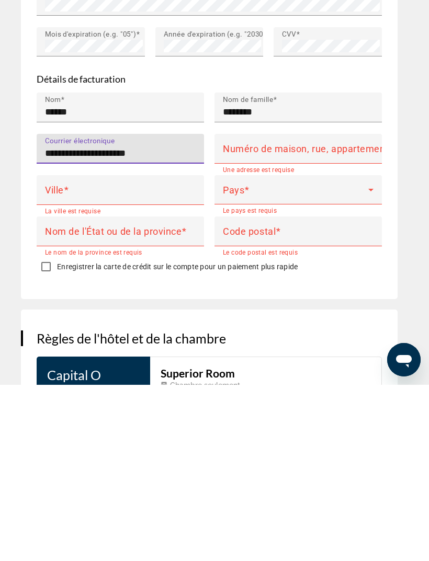
type input "**********"
click at [294, 323] on input "Numéro de maison, rue, appartement" at bounding box center [301, 329] width 157 height 13
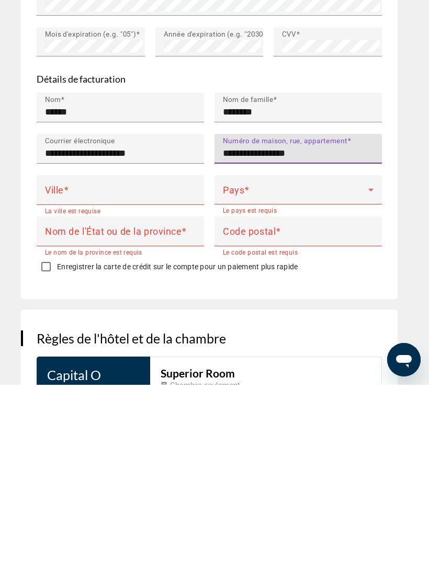
type input "**********"
click at [280, 352] on div "Pays" at bounding box center [298, 366] width 151 height 29
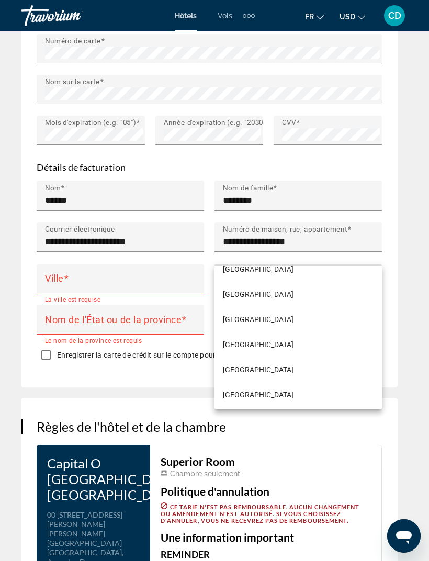
scroll to position [1855, 0]
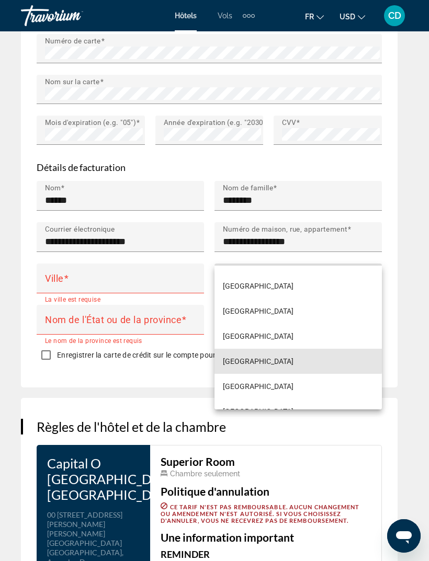
click at [251, 360] on mat-option "[GEOGRAPHIC_DATA]" at bounding box center [298, 361] width 167 height 25
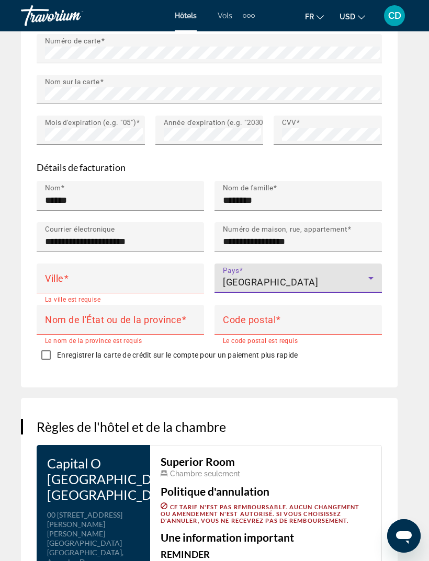
click at [155, 264] on div "Ville" at bounding box center [123, 279] width 157 height 30
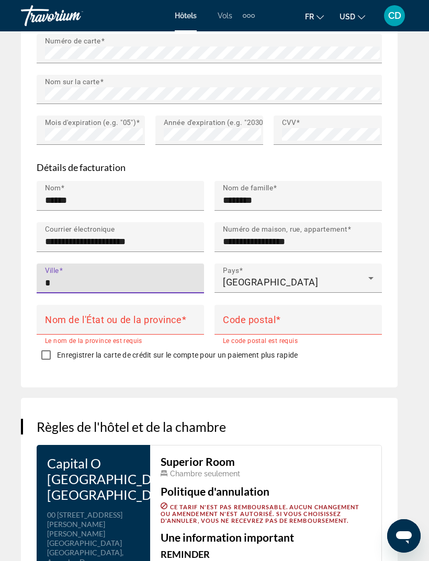
type input "**"
type input "**********"
type input "*****"
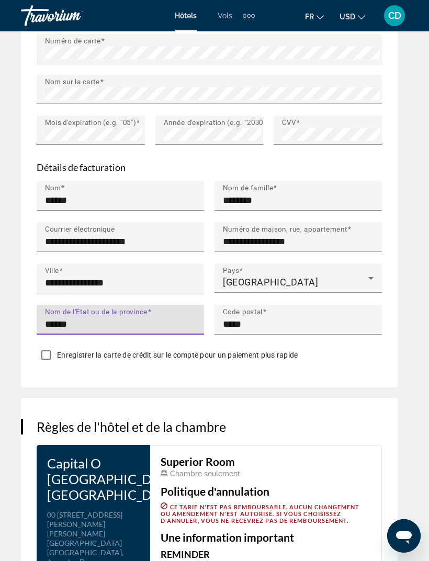
type input "******"
click at [361, 346] on div "Enregistrer la carte de crédit sur le compte pour un paiement plus rapide" at bounding box center [209, 356] width 345 height 20
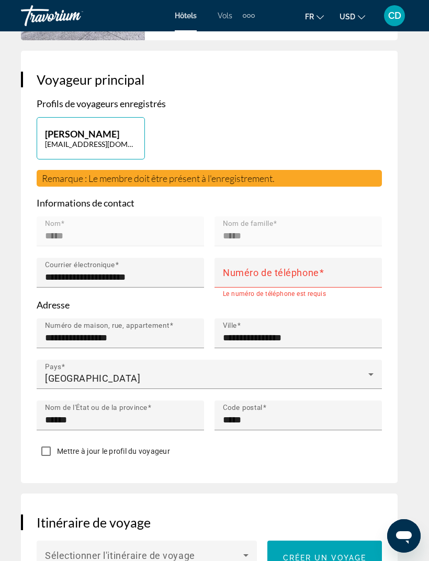
scroll to position [546, 0]
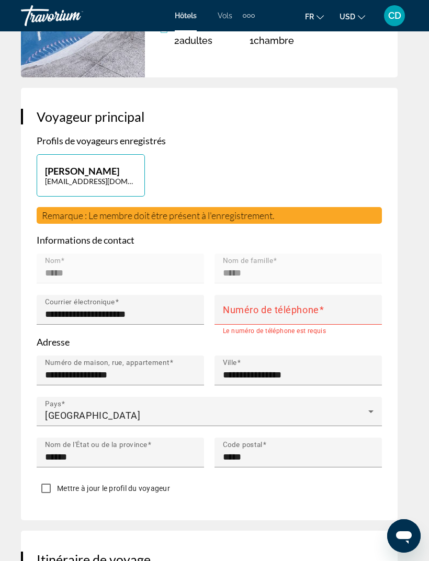
click at [308, 305] on mat-label "Numéro de téléphone" at bounding box center [271, 310] width 96 height 11
click at [308, 308] on input "Numéro de téléphone" at bounding box center [301, 314] width 157 height 13
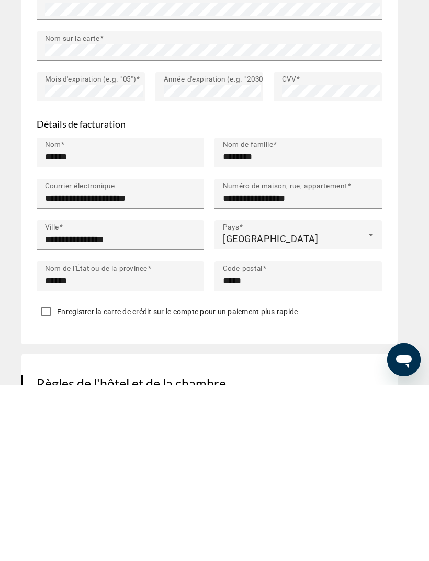
scroll to position [1286, 0]
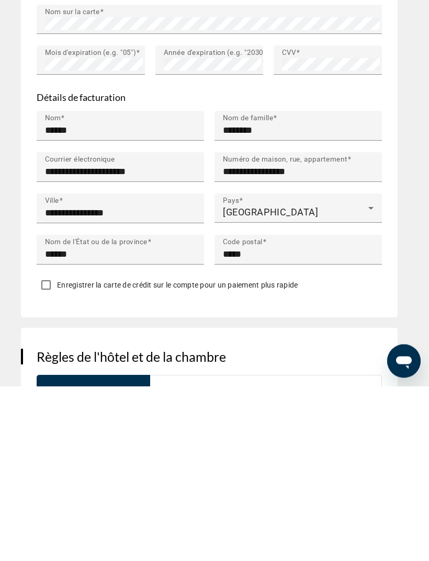
type input "**********"
click at [357, 452] on div "Enregistrer la carte de crédit sur le compte pour un paiement plus rapide" at bounding box center [209, 462] width 345 height 20
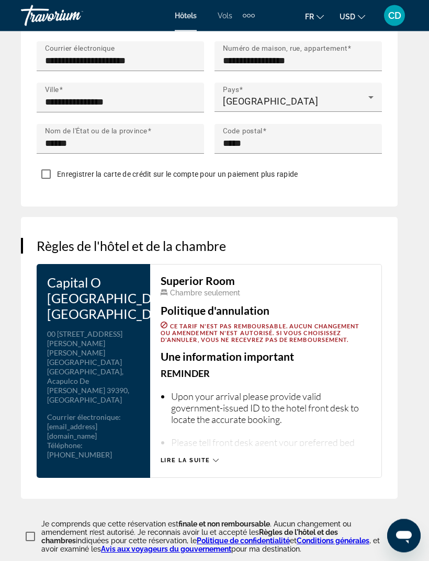
scroll to position [1730, 0]
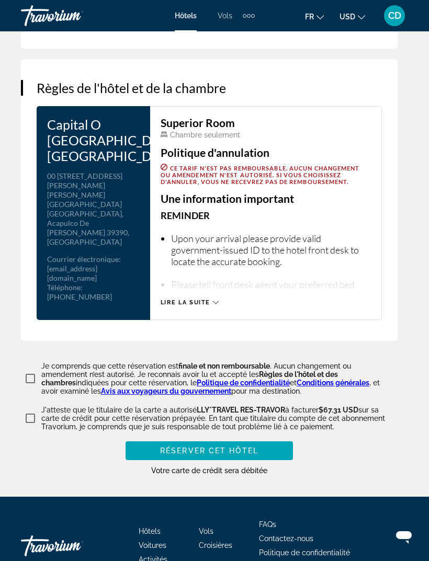
click at [259, 438] on span "Main content" at bounding box center [209, 450] width 167 height 25
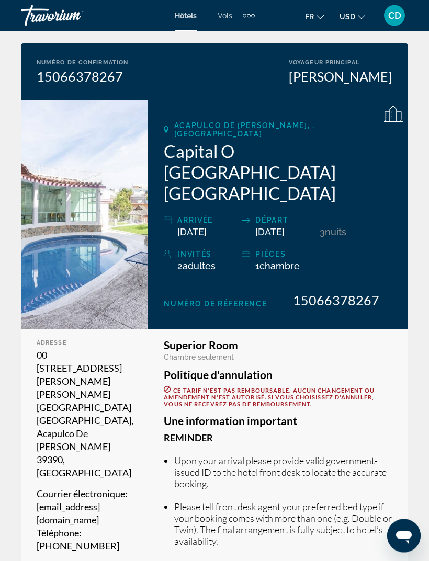
scroll to position [67, 0]
click at [82, 245] on img "Main content" at bounding box center [84, 214] width 127 height 229
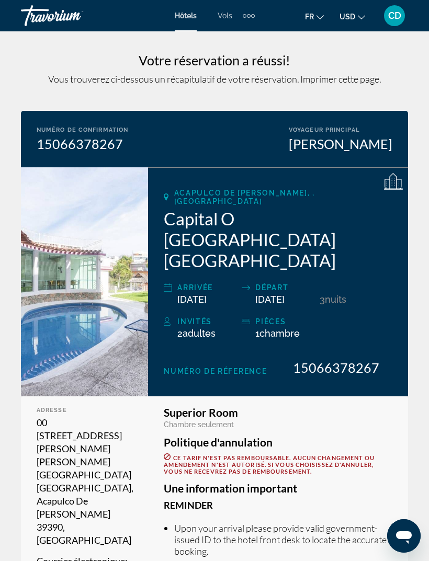
click at [262, 189] on span "Acapulco De [PERSON_NAME], , [GEOGRAPHIC_DATA]" at bounding box center [283, 197] width 218 height 17
click at [232, 58] on h3 "Votre réservation a réussi!" at bounding box center [214, 60] width 387 height 16
click at [69, 17] on div "Travorium" at bounding box center [73, 15] width 105 height 27
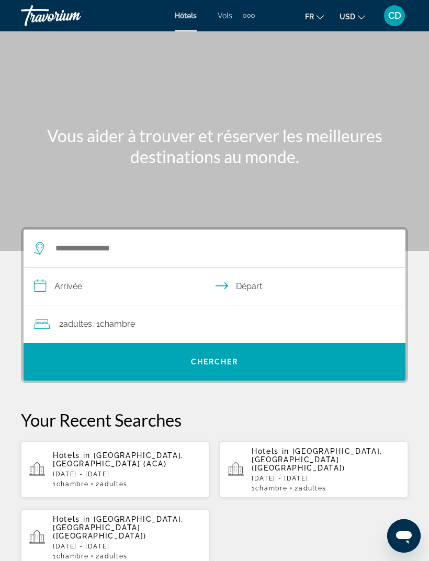
click at [153, 471] on p "[DATE] - [DATE]" at bounding box center [127, 474] width 148 height 7
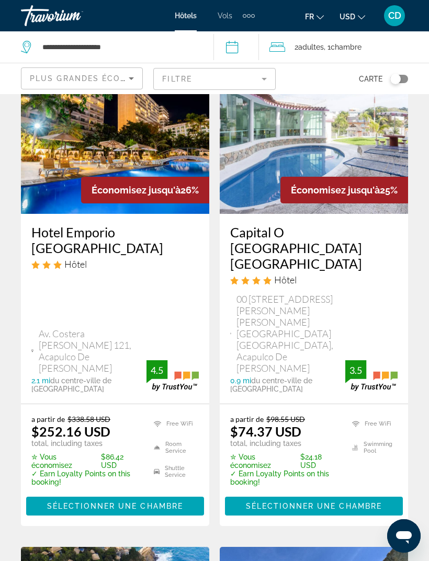
scroll to position [112, 0]
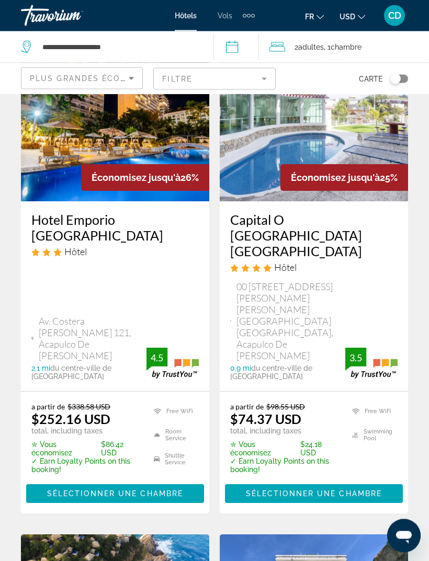
click at [379, 435] on ul "Free WiFi Swimming Pool" at bounding box center [368, 439] width 59 height 72
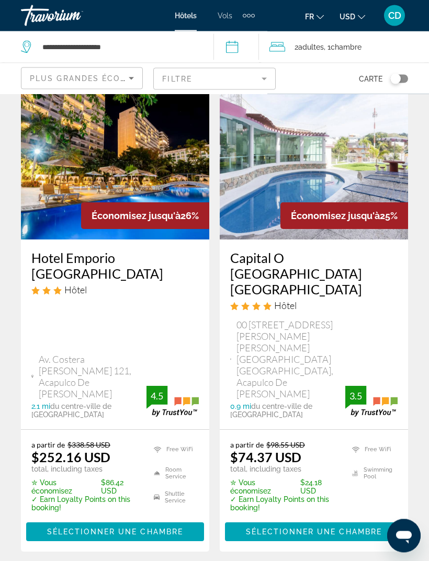
scroll to position [73, 0]
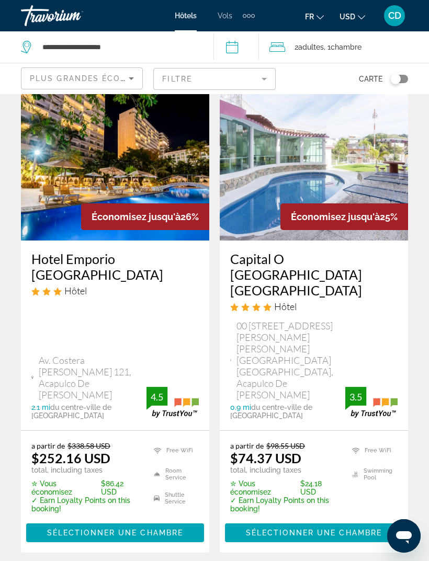
click at [276, 450] on ins "$74.37 USD" at bounding box center [265, 458] width 71 height 16
click at [268, 450] on ins "$74.37 USD" at bounding box center [265, 458] width 71 height 16
click at [322, 258] on h3 "Capital O [GEOGRAPHIC_DATA] [GEOGRAPHIC_DATA]" at bounding box center [313, 274] width 167 height 47
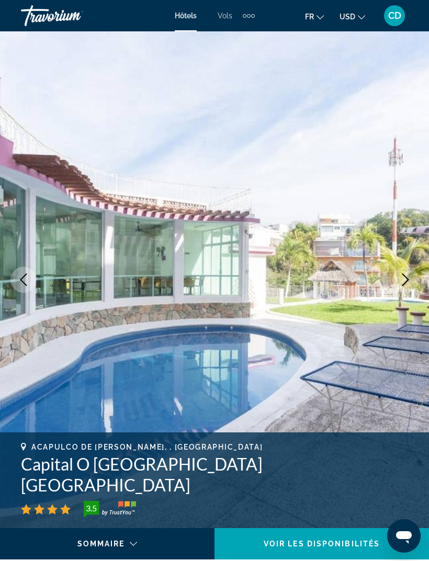
click at [399, 280] on button "Next image" at bounding box center [405, 280] width 26 height 26
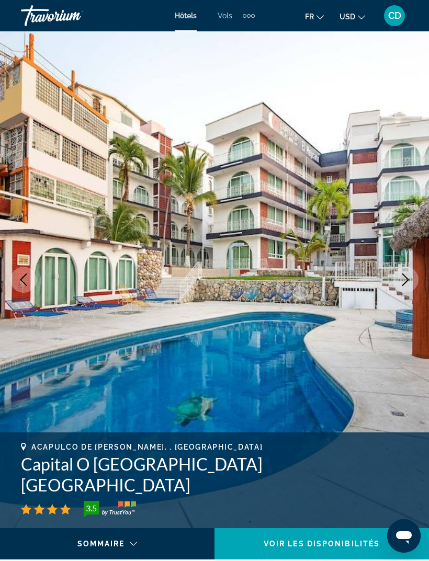
click at [398, 280] on button "Next image" at bounding box center [405, 280] width 26 height 26
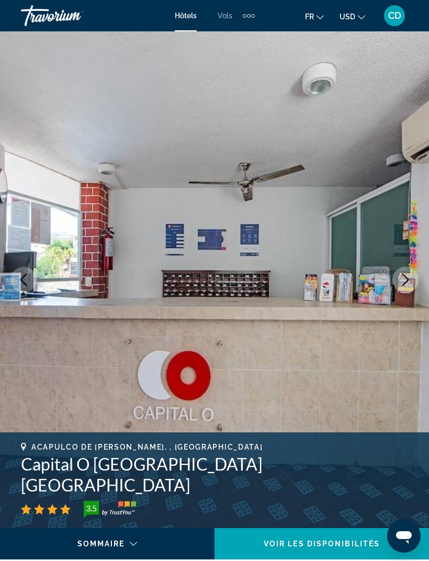
click at [400, 279] on icon "Next image" at bounding box center [405, 280] width 13 height 13
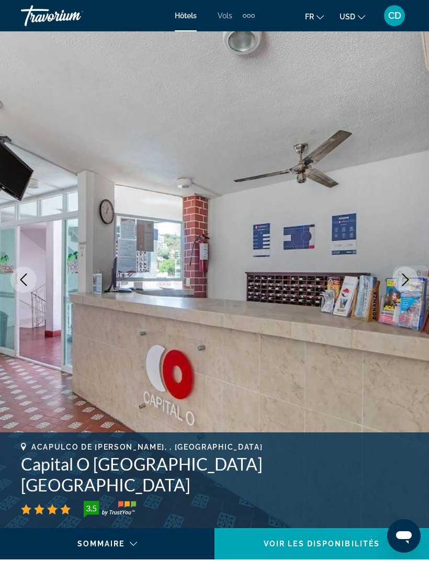
click at [402, 277] on icon "Next image" at bounding box center [405, 280] width 13 height 13
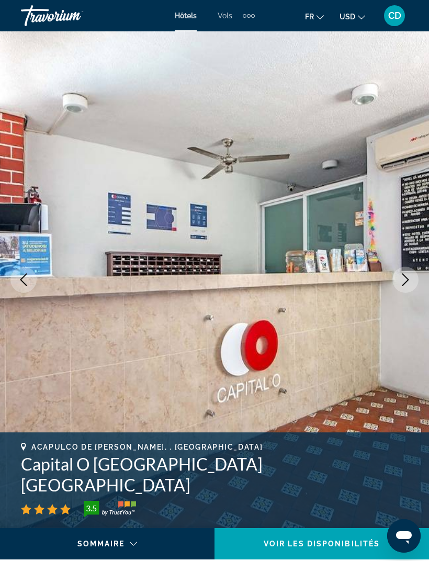
click at [399, 278] on button "Next image" at bounding box center [405, 280] width 26 height 26
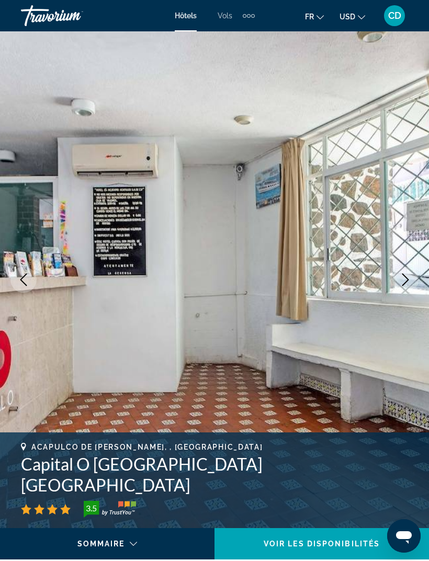
click at [404, 277] on icon "Next image" at bounding box center [405, 280] width 13 height 13
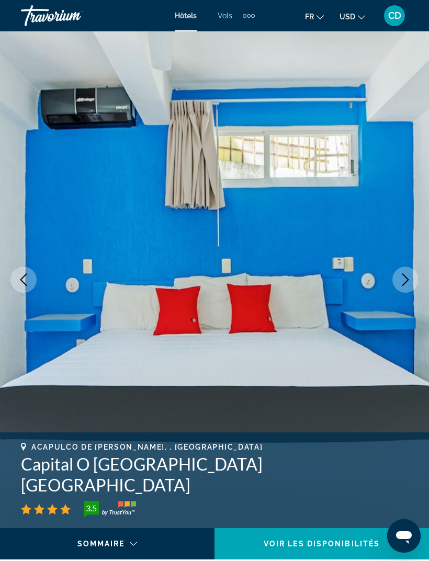
click at [404, 275] on icon "Next image" at bounding box center [405, 280] width 13 height 13
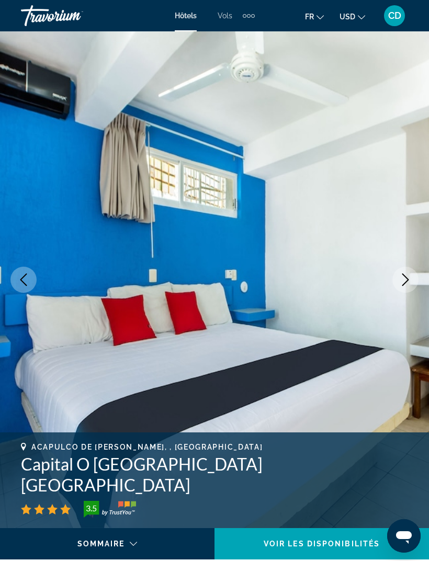
click at [404, 275] on icon "Next image" at bounding box center [405, 280] width 7 height 13
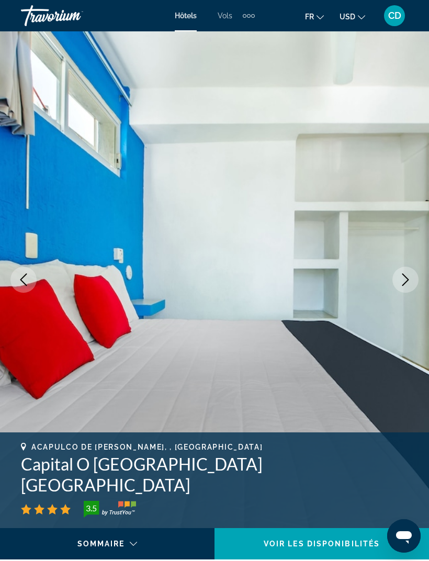
click at [404, 276] on icon "Next image" at bounding box center [405, 280] width 13 height 13
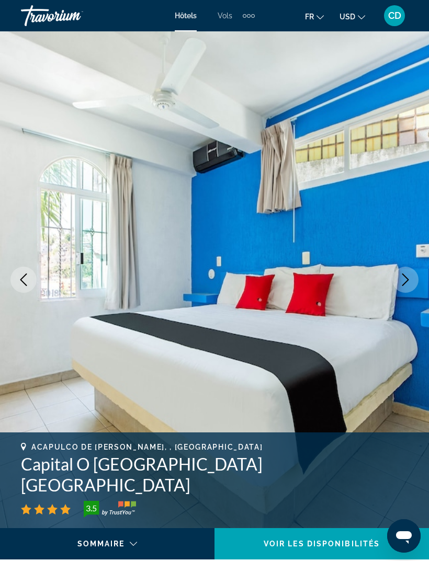
click at [404, 277] on icon "Next image" at bounding box center [405, 280] width 13 height 13
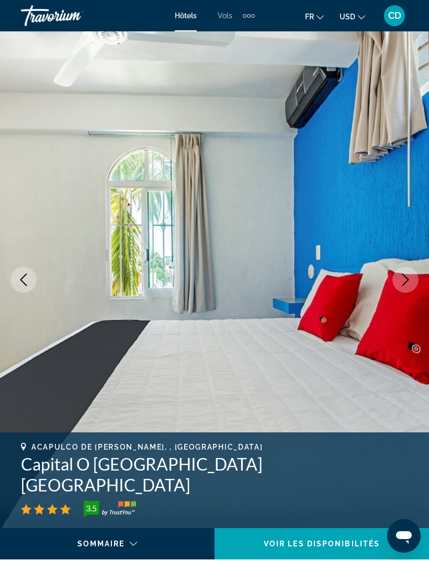
click at [403, 278] on icon "Next image" at bounding box center [405, 280] width 13 height 13
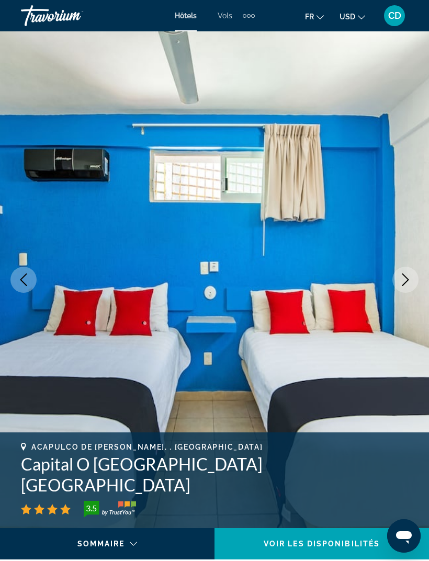
click at [406, 279] on icon "Next image" at bounding box center [405, 280] width 13 height 13
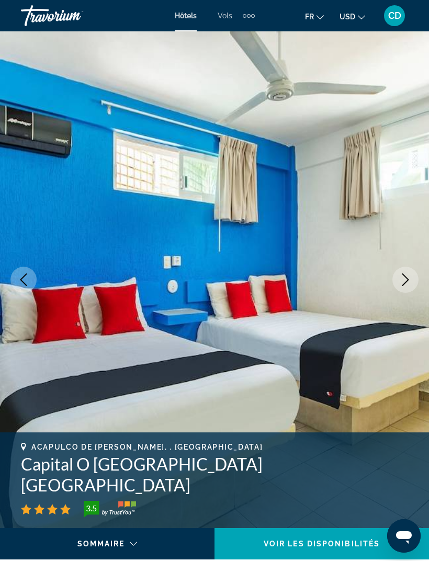
click at [404, 280] on icon "Next image" at bounding box center [405, 280] width 13 height 13
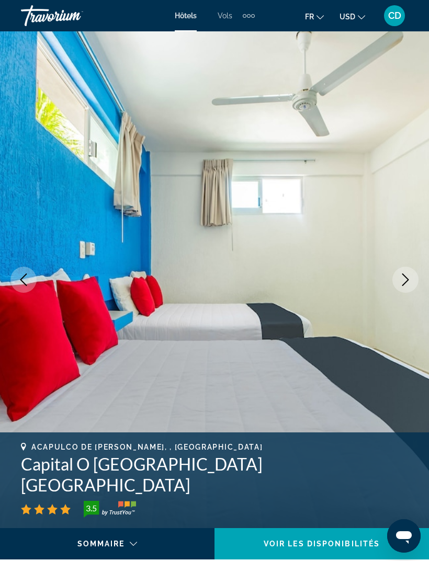
click at [411, 273] on button "Next image" at bounding box center [405, 280] width 26 height 26
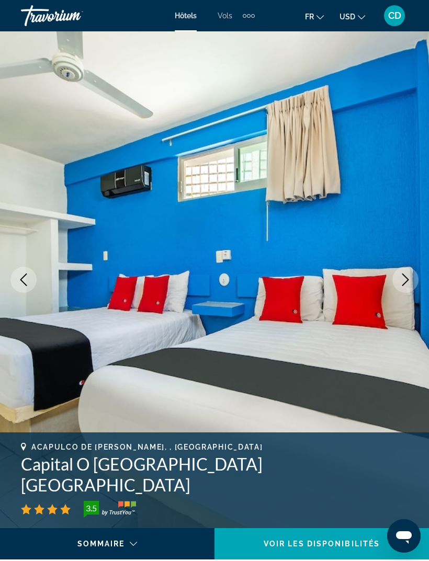
click at [405, 278] on icon "Next image" at bounding box center [405, 280] width 13 height 13
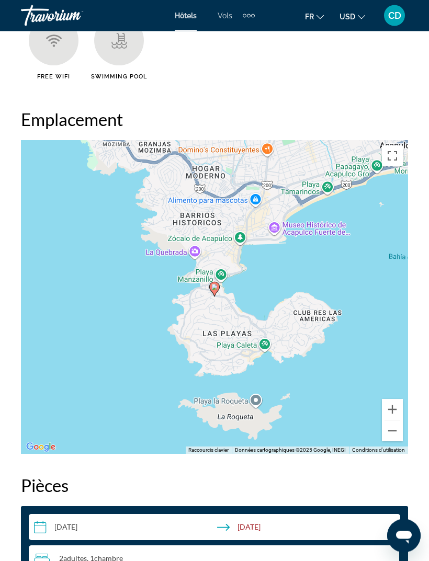
scroll to position [1259, 0]
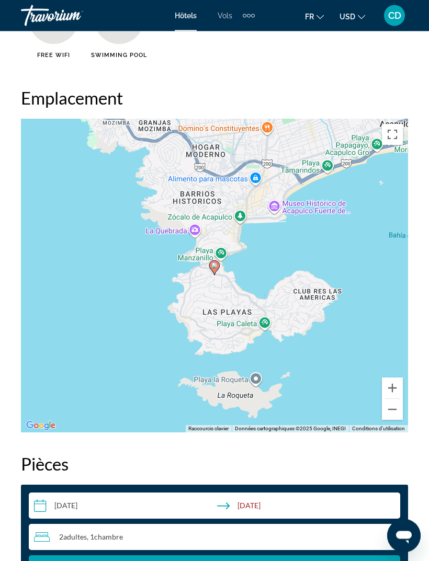
click at [200, 232] on div "Pour activer le glissement avec le clavier, appuyez sur Alt+Entrée. Une fois ce…" at bounding box center [214, 276] width 387 height 314
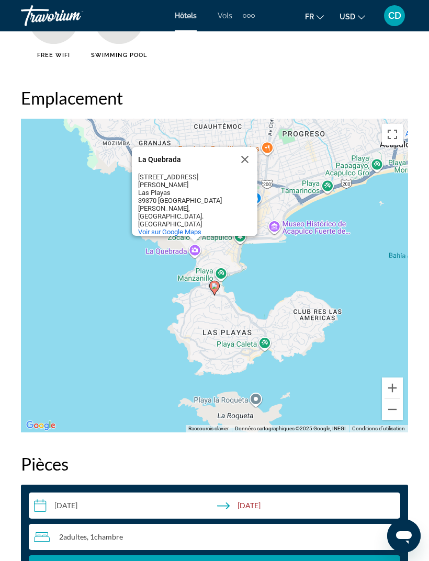
click at [244, 162] on button "Fermer" at bounding box center [244, 159] width 25 height 25
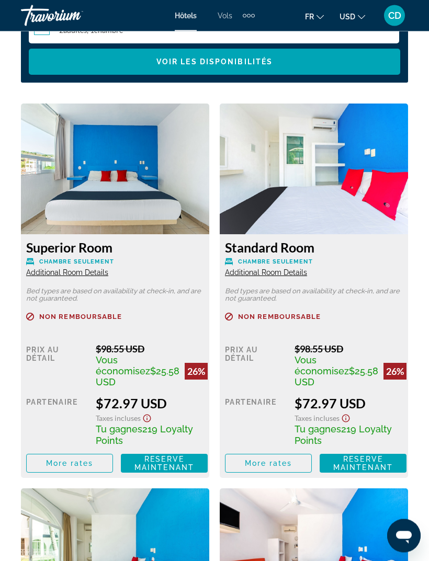
scroll to position [1767, 0]
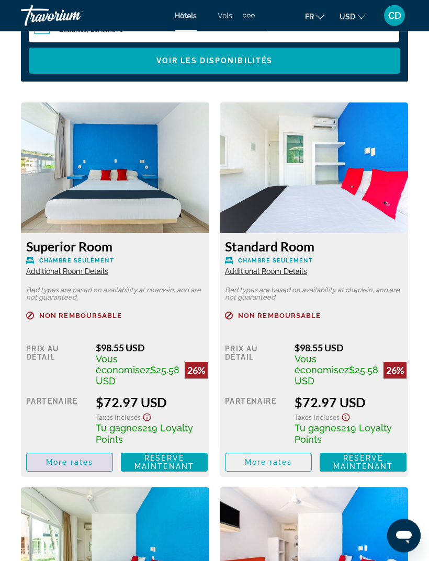
click at [71, 464] on span "More rates" at bounding box center [70, 463] width 48 height 8
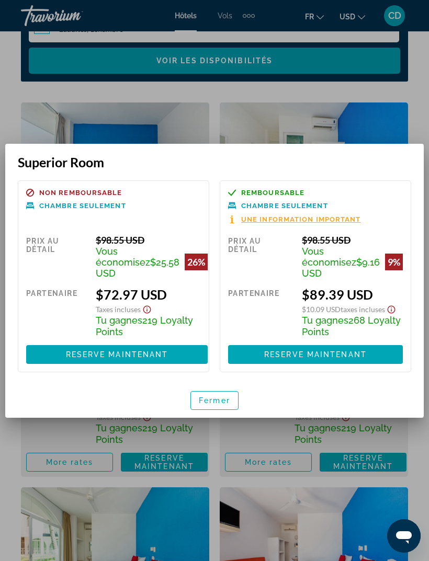
click at [222, 405] on span "Fermer" at bounding box center [214, 401] width 31 height 8
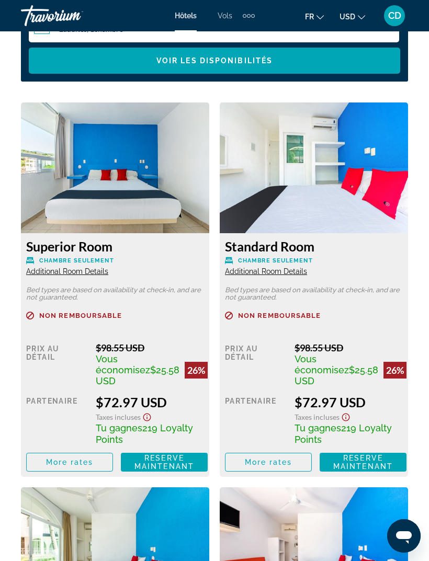
scroll to position [1768, 0]
click at [98, 246] on h3 "Superior Room" at bounding box center [115, 247] width 178 height 16
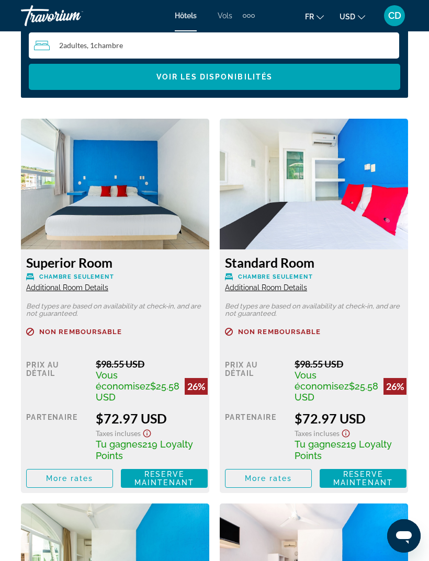
scroll to position [1671, 0]
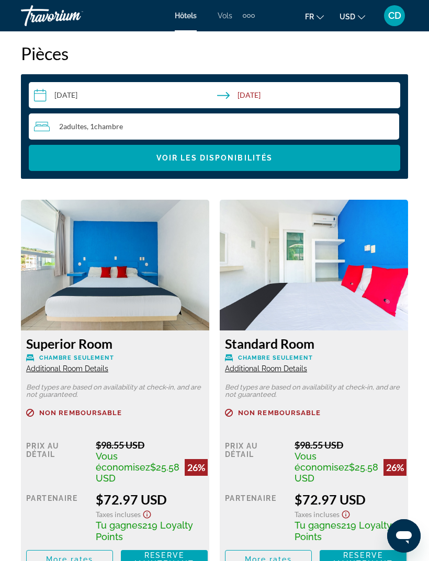
click at [81, 303] on img "Main content" at bounding box center [115, 265] width 188 height 131
click at [56, 339] on h3 "Superior Room" at bounding box center [115, 344] width 178 height 16
click at [55, 354] on div "Superior Room Chambre seulement Additional Room Details" at bounding box center [115, 355] width 178 height 38
click at [46, 356] on span "Chambre seulement" at bounding box center [76, 358] width 75 height 7
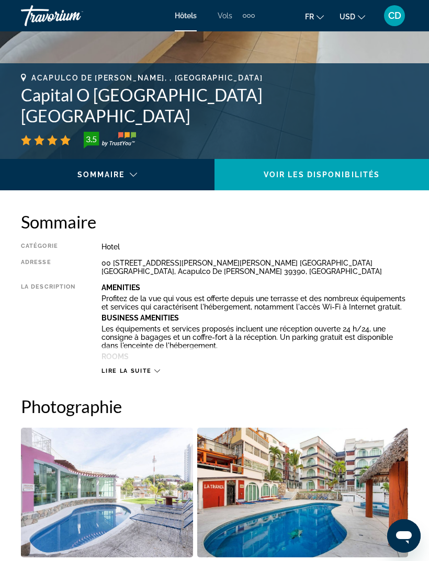
scroll to position [326, 0]
